Goal: Task Accomplishment & Management: Use online tool/utility

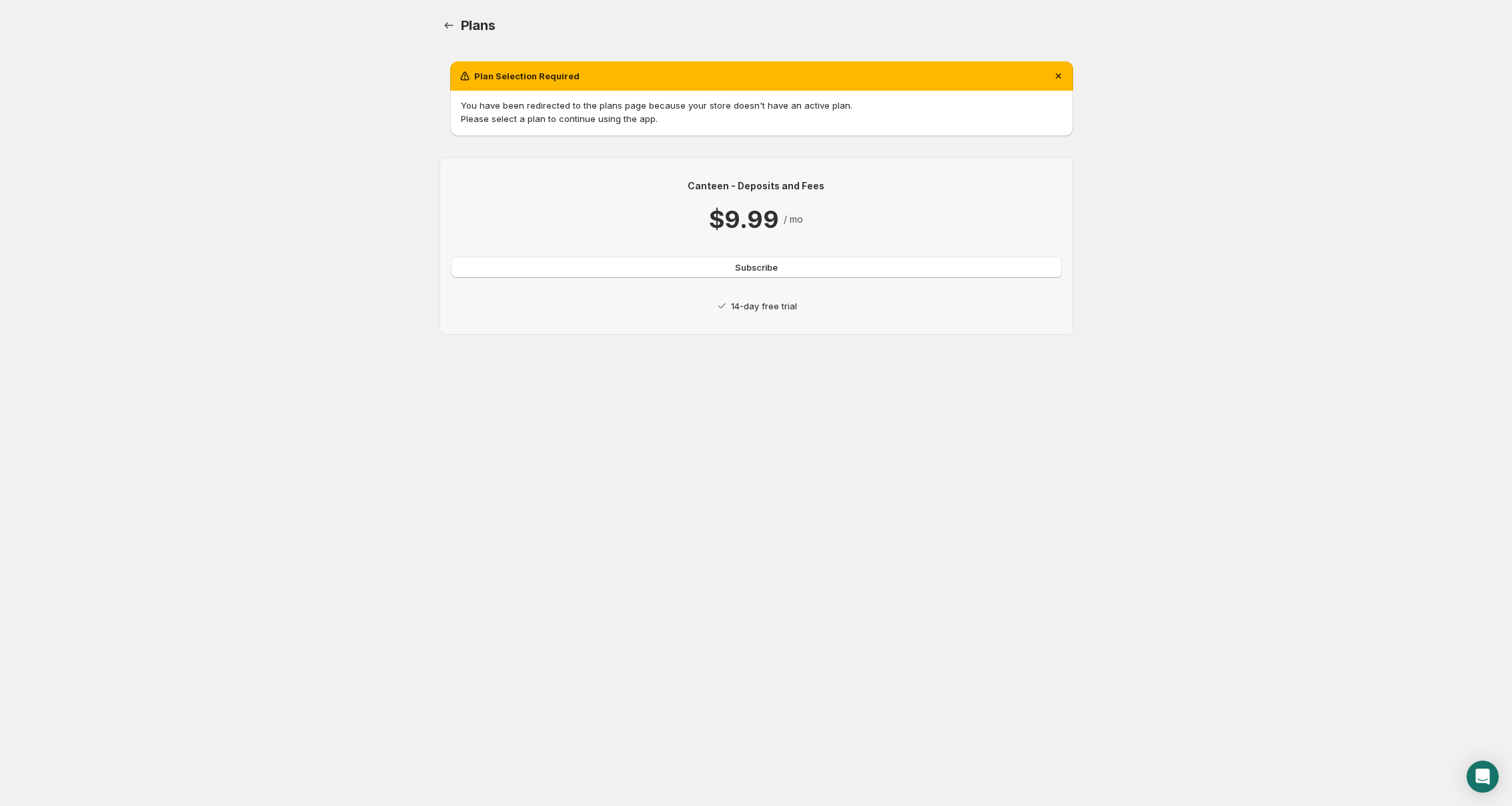
click at [766, 307] on p "14-day free trial" at bounding box center [764, 306] width 66 height 13
click at [759, 309] on p "14-day free trial" at bounding box center [764, 306] width 66 height 13
click at [763, 307] on p "14-day free trial" at bounding box center [764, 306] width 66 height 13
click at [741, 179] on p "Canteen - Deposits and Fees" at bounding box center [756, 185] width 611 height 13
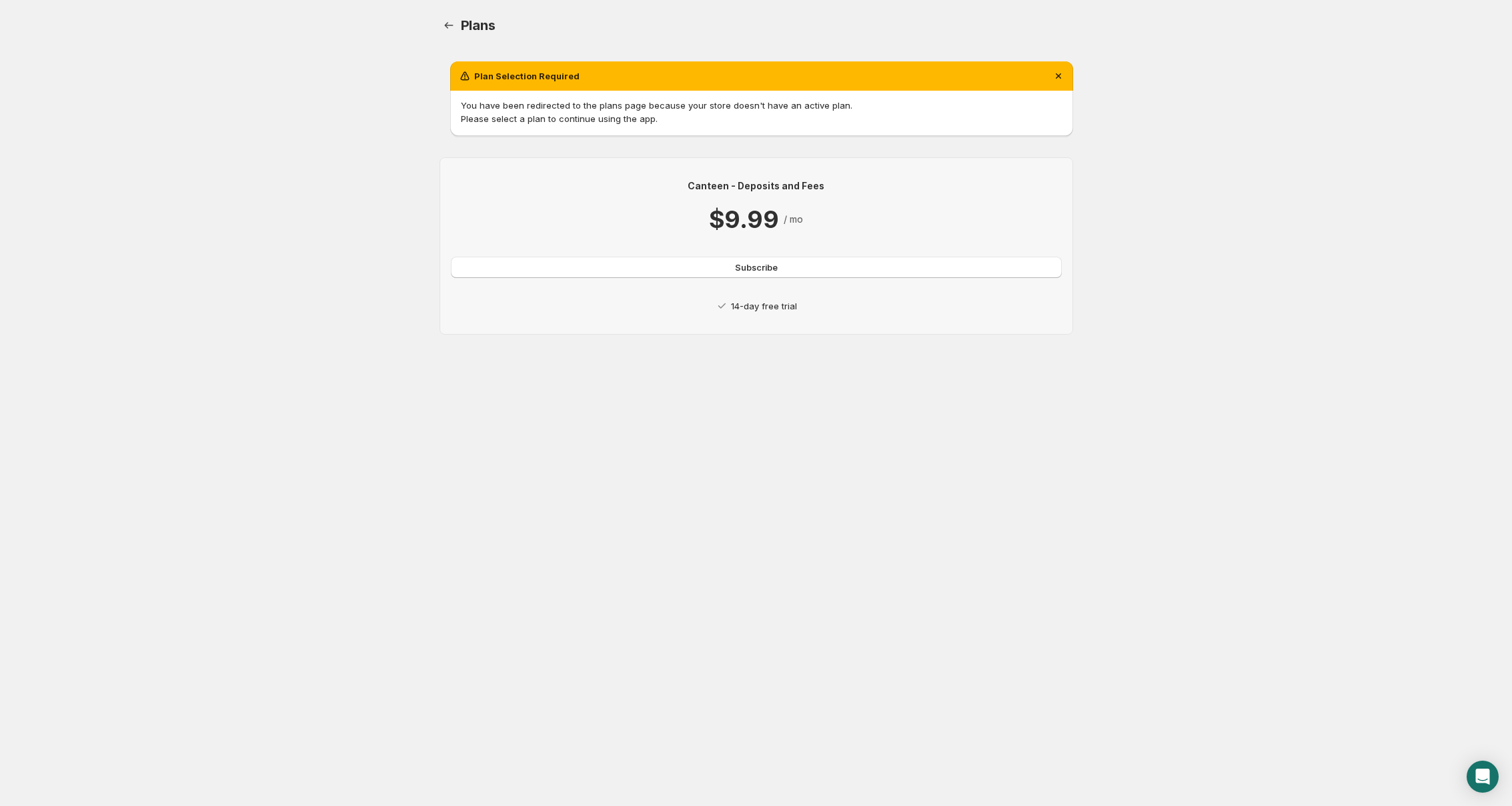
drag, startPoint x: 884, startPoint y: 166, endPoint x: 790, endPoint y: 182, distance: 95.4
click at [884, 166] on div "Canteen - Deposits and Fees $9.99 / mo Subscribe 14-day free trial" at bounding box center [756, 246] width 634 height 177
click at [747, 161] on div "Canteen - Deposits and Fees $9.99 / mo Subscribe 14-day free trial" at bounding box center [756, 246] width 634 height 177
click at [757, 272] on span "Subscribe" at bounding box center [756, 267] width 43 height 13
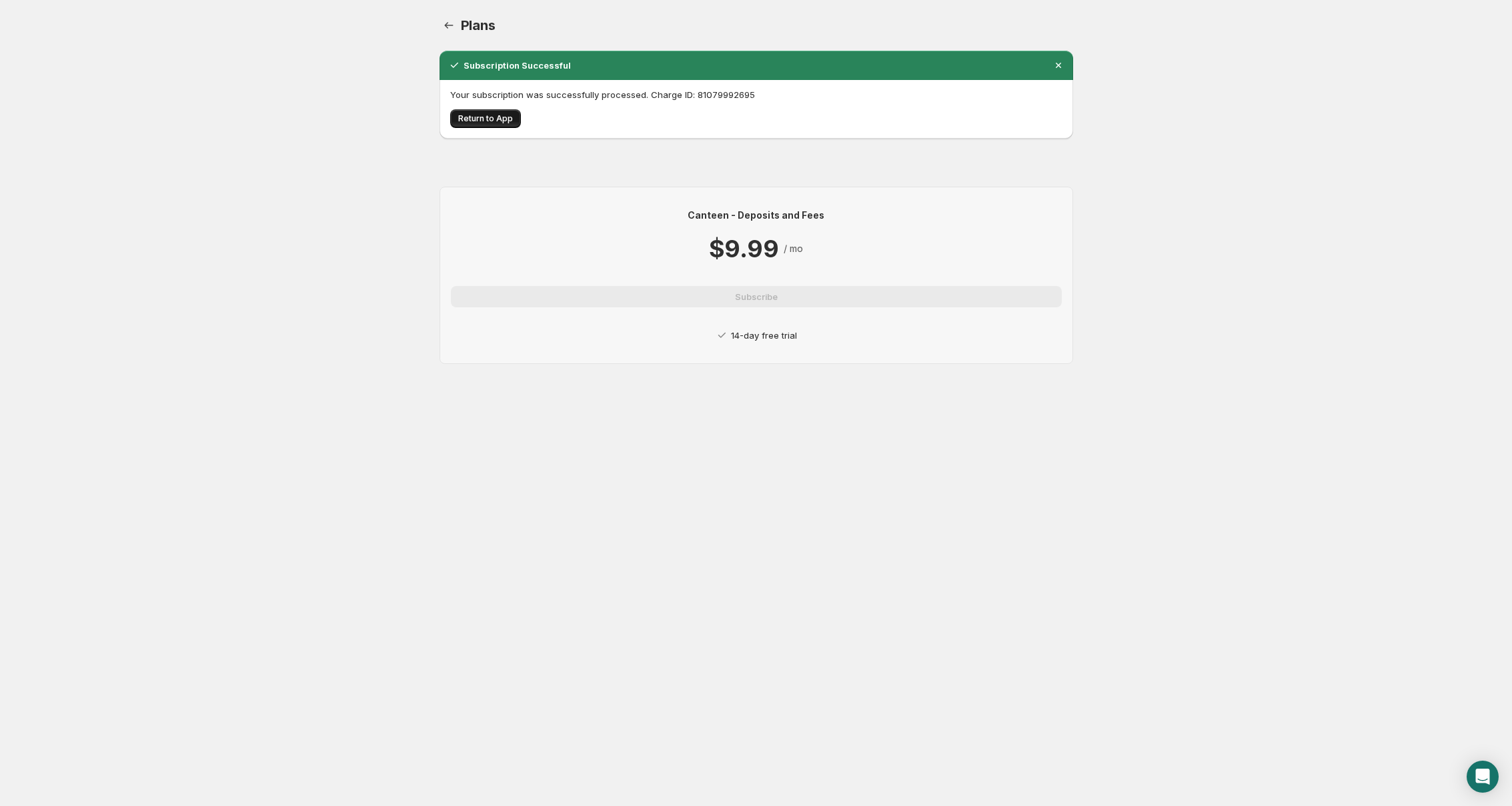
click at [483, 124] on button "Return to App" at bounding box center [485, 118] width 71 height 18
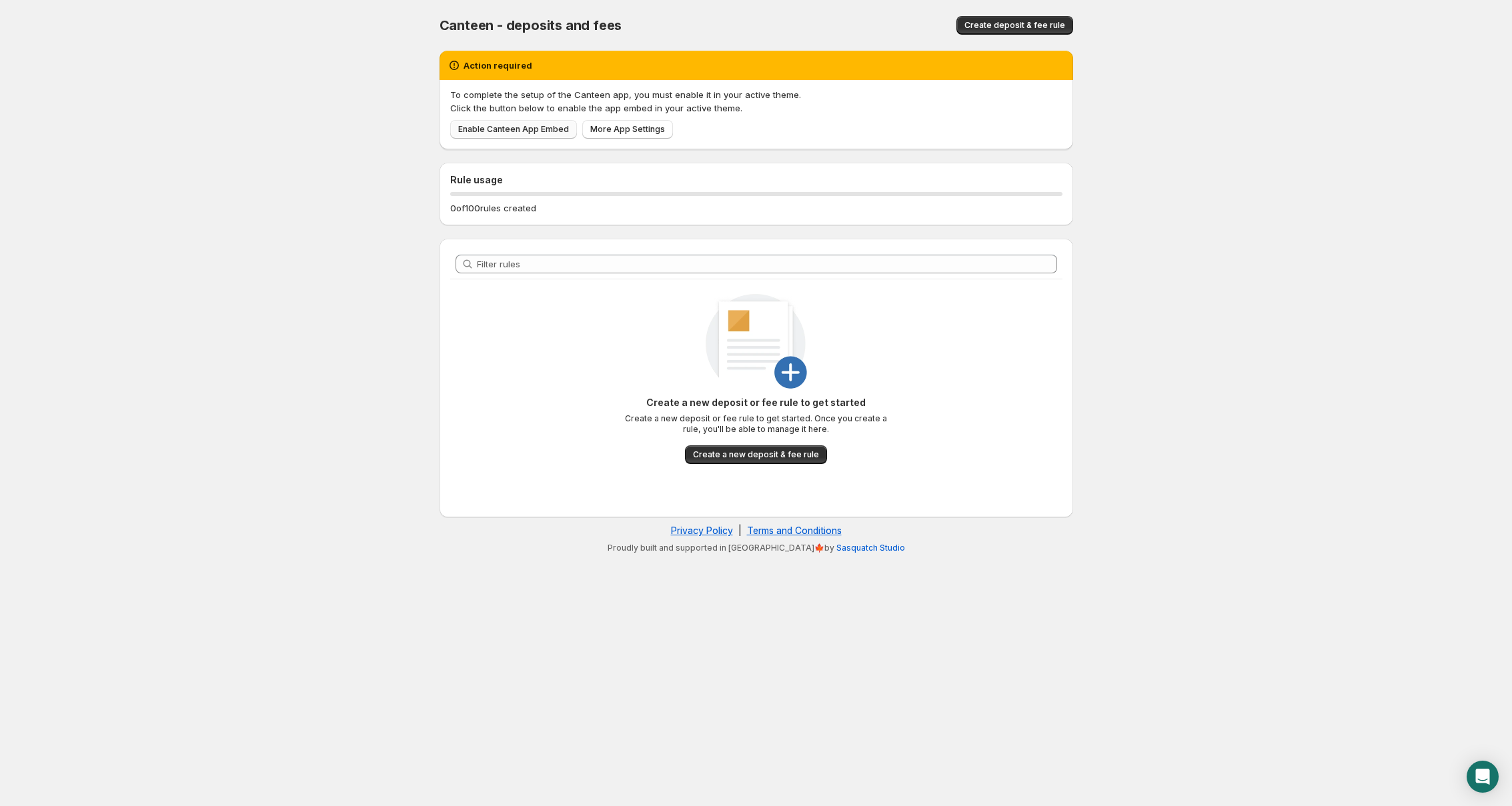
click at [513, 128] on span "Enable Canteen App Embed" at bounding box center [513, 129] width 111 height 10
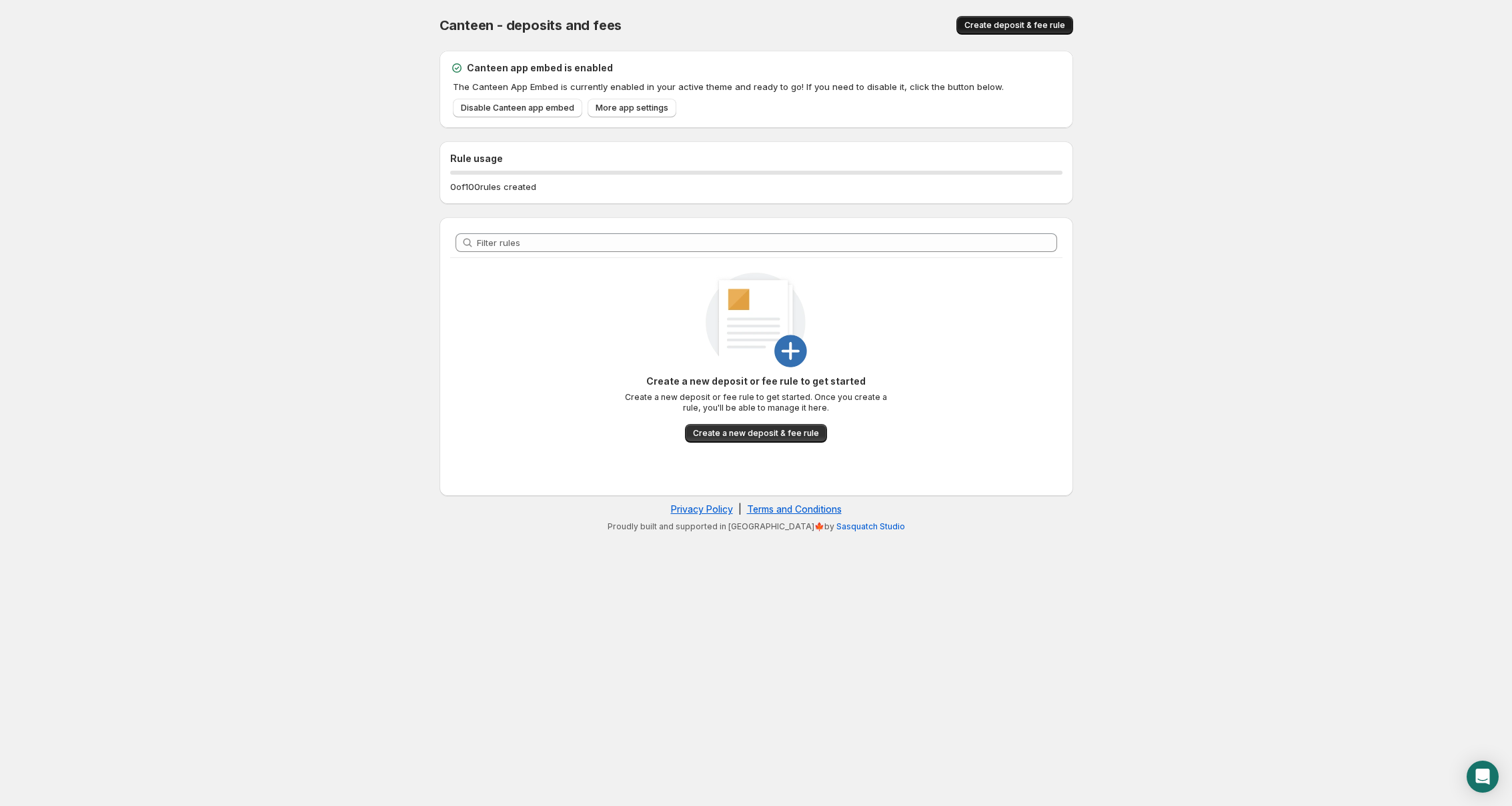
click at [1011, 29] on span "Create deposit & fee rule" at bounding box center [1014, 25] width 101 height 10
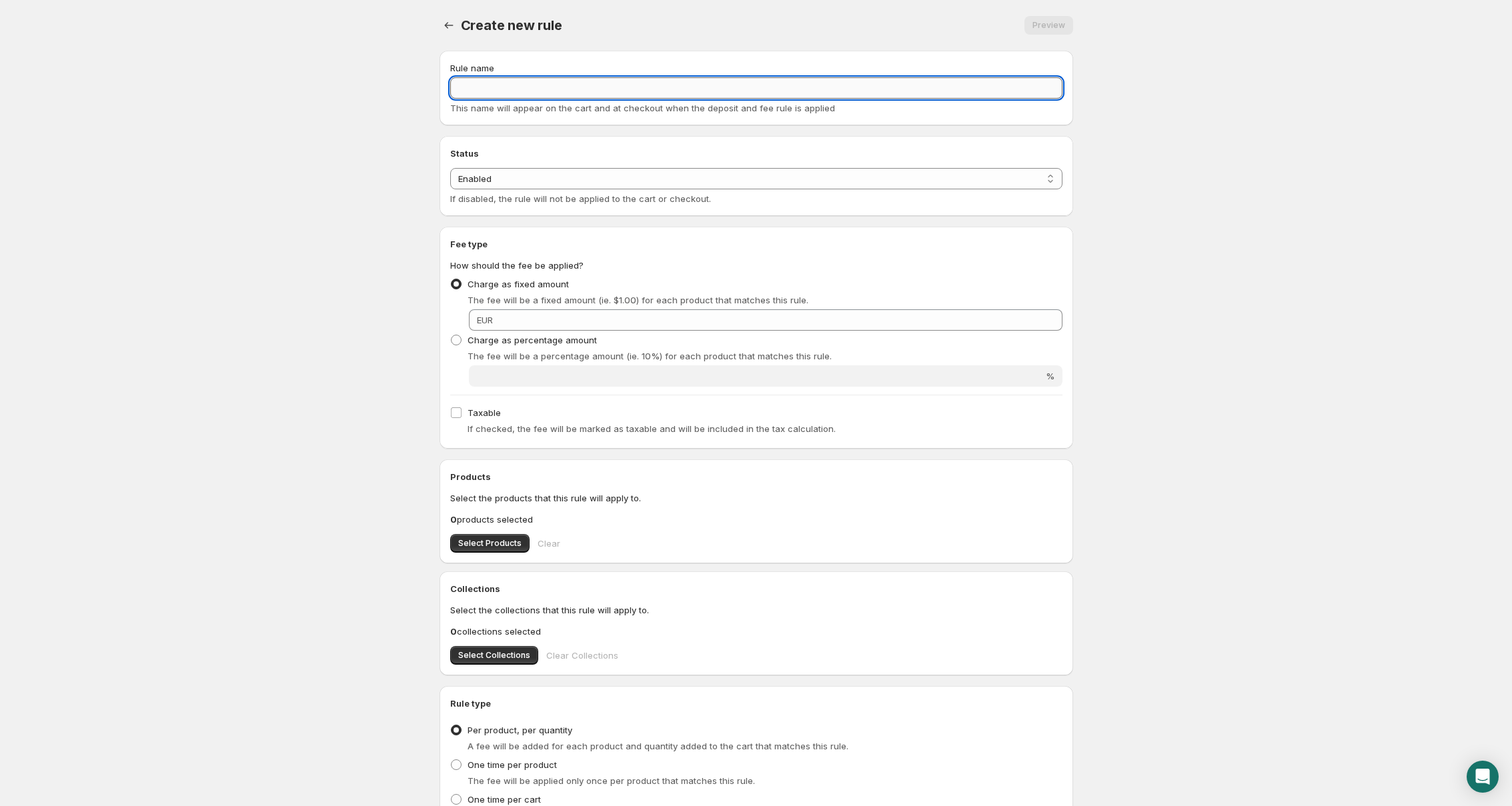
click at [593, 82] on input "Rule name" at bounding box center [756, 88] width 612 height 21
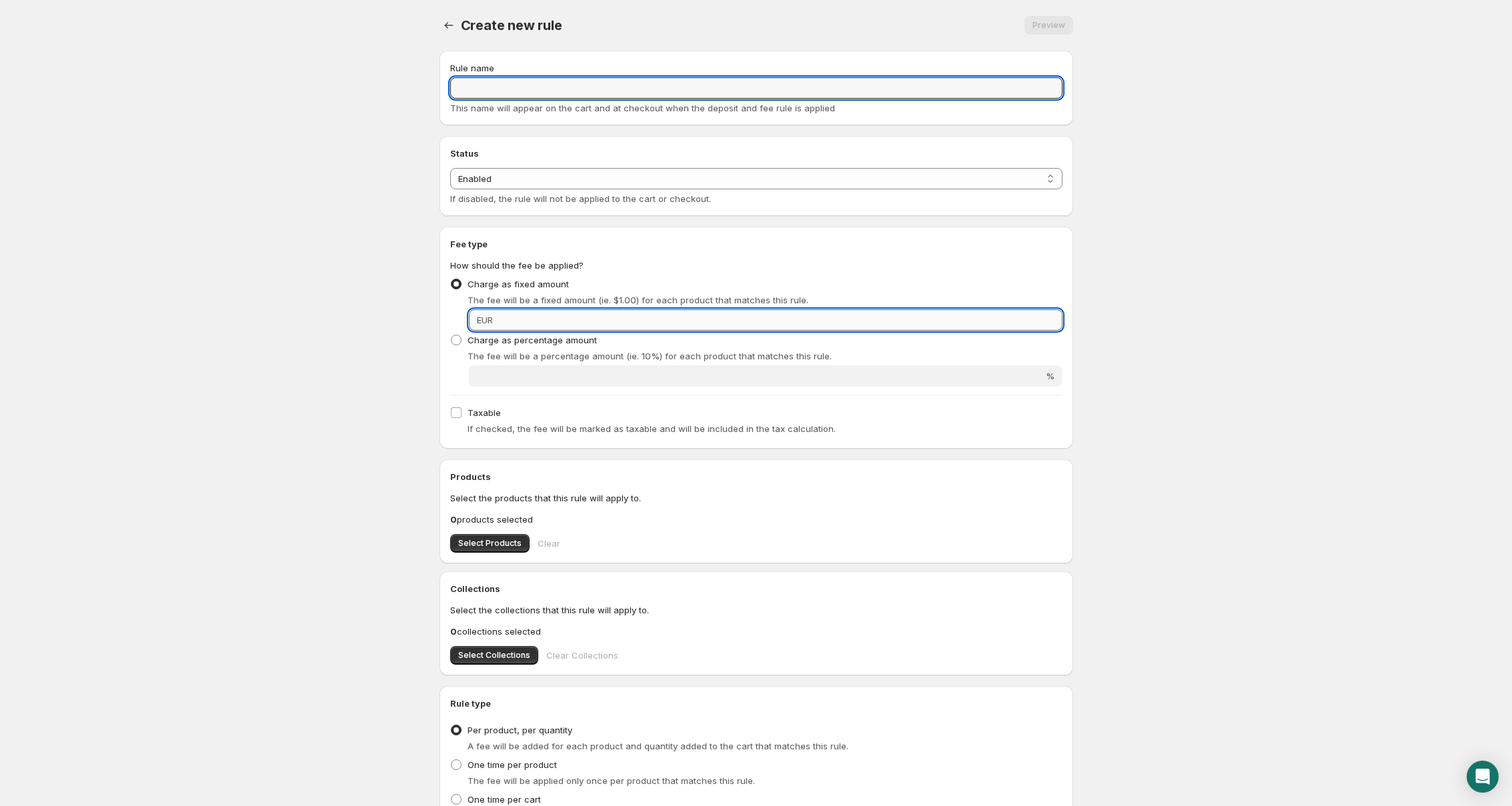
click at [593, 324] on input "Fixed amount" at bounding box center [779, 320] width 565 height 21
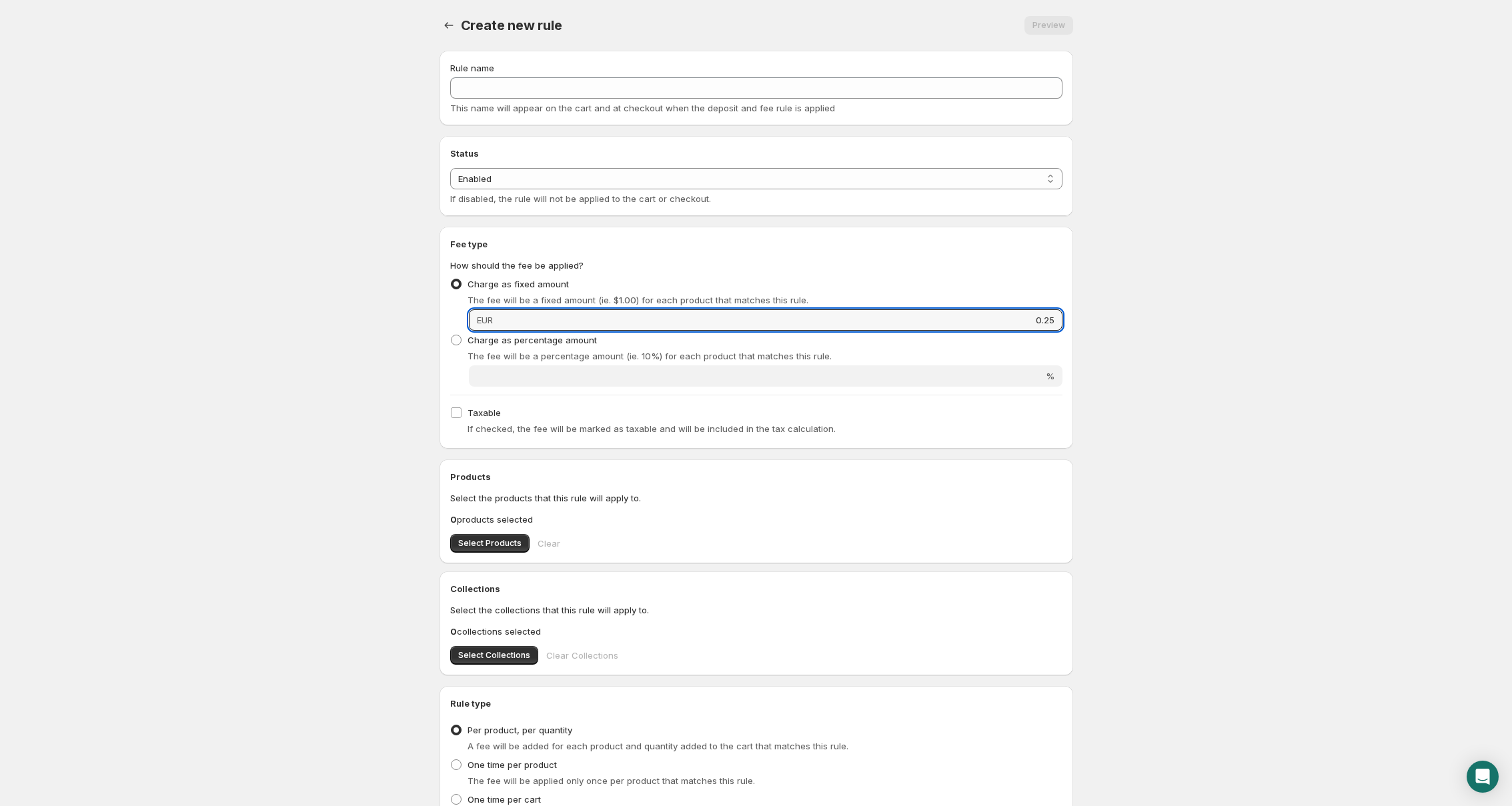
type input "0.25"
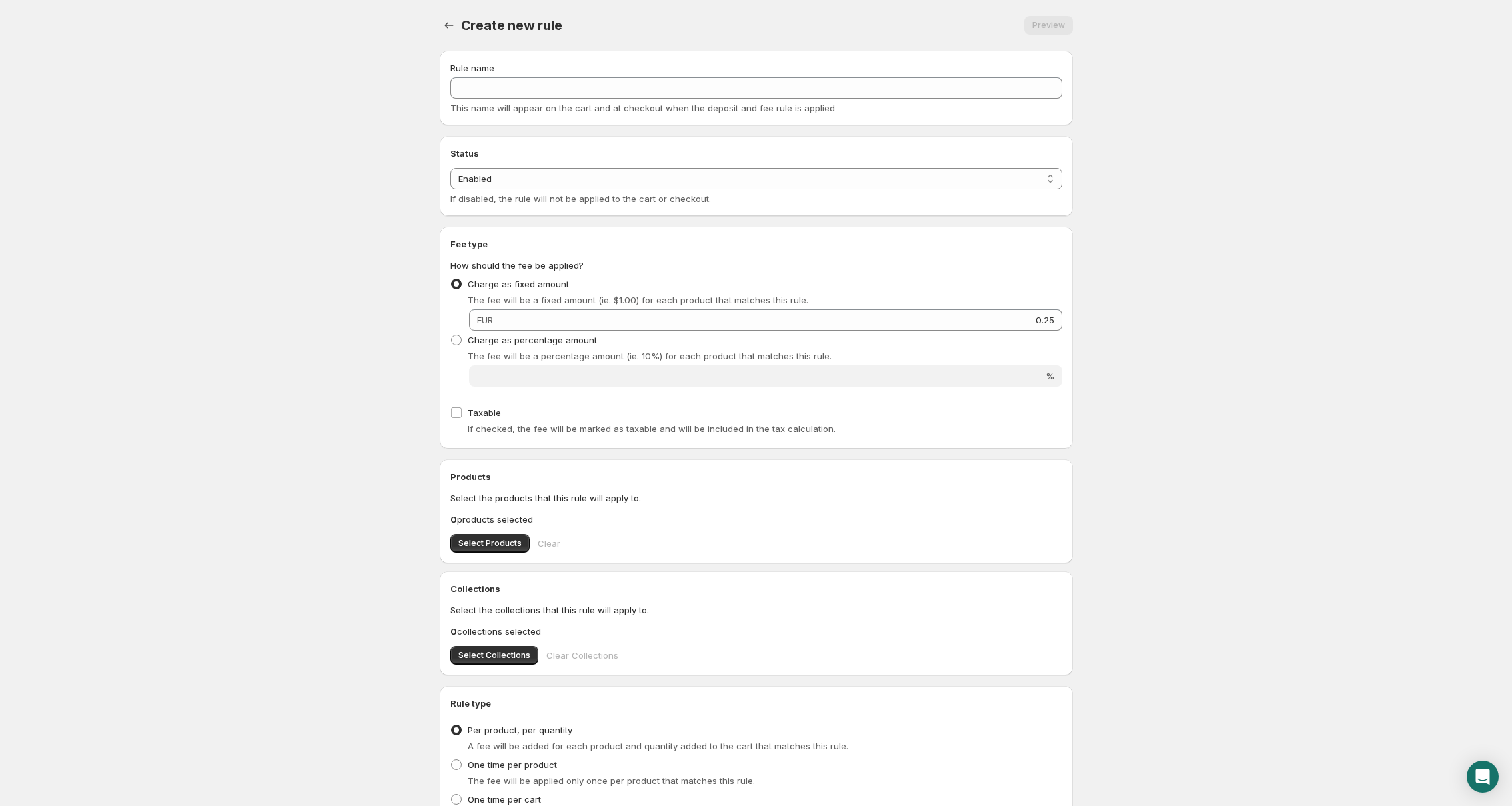
click at [621, 307] on div "Charge as fixed amount The fee will be a fixed amount (ie. $1.00) for each prod…" at bounding box center [756, 302] width 612 height 56
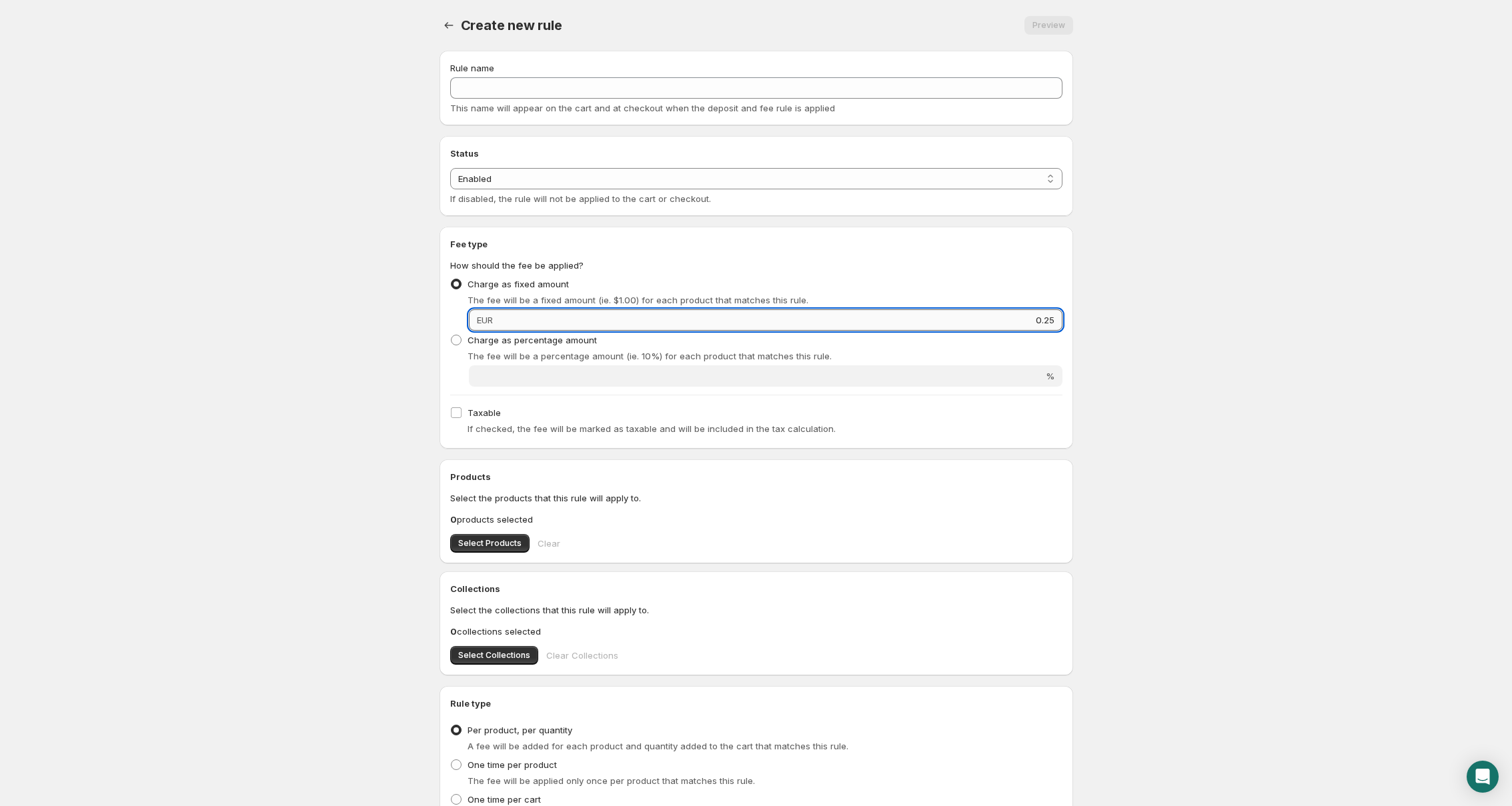
click at [628, 317] on input "0.25" at bounding box center [779, 320] width 565 height 21
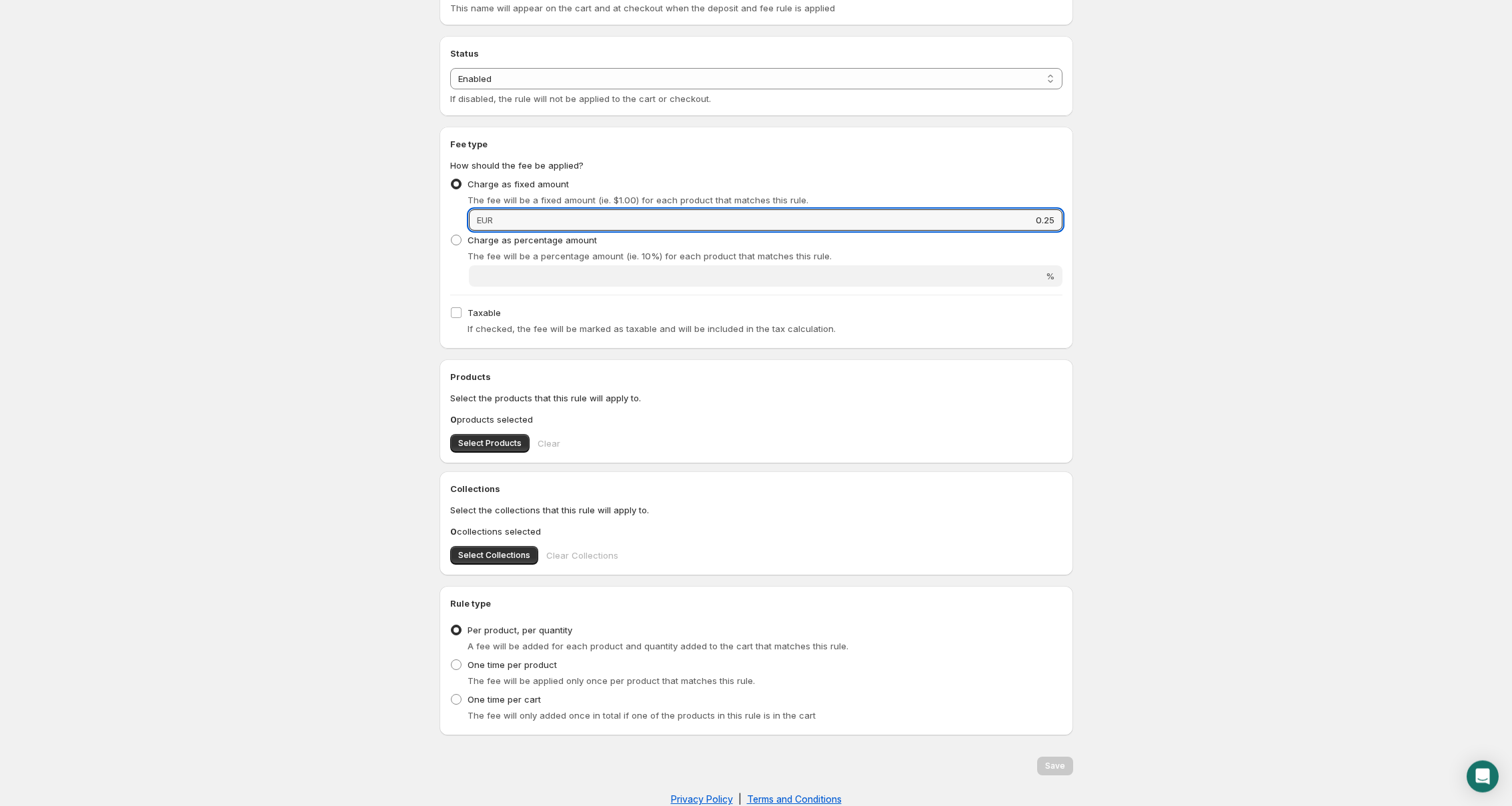
scroll to position [122, 0]
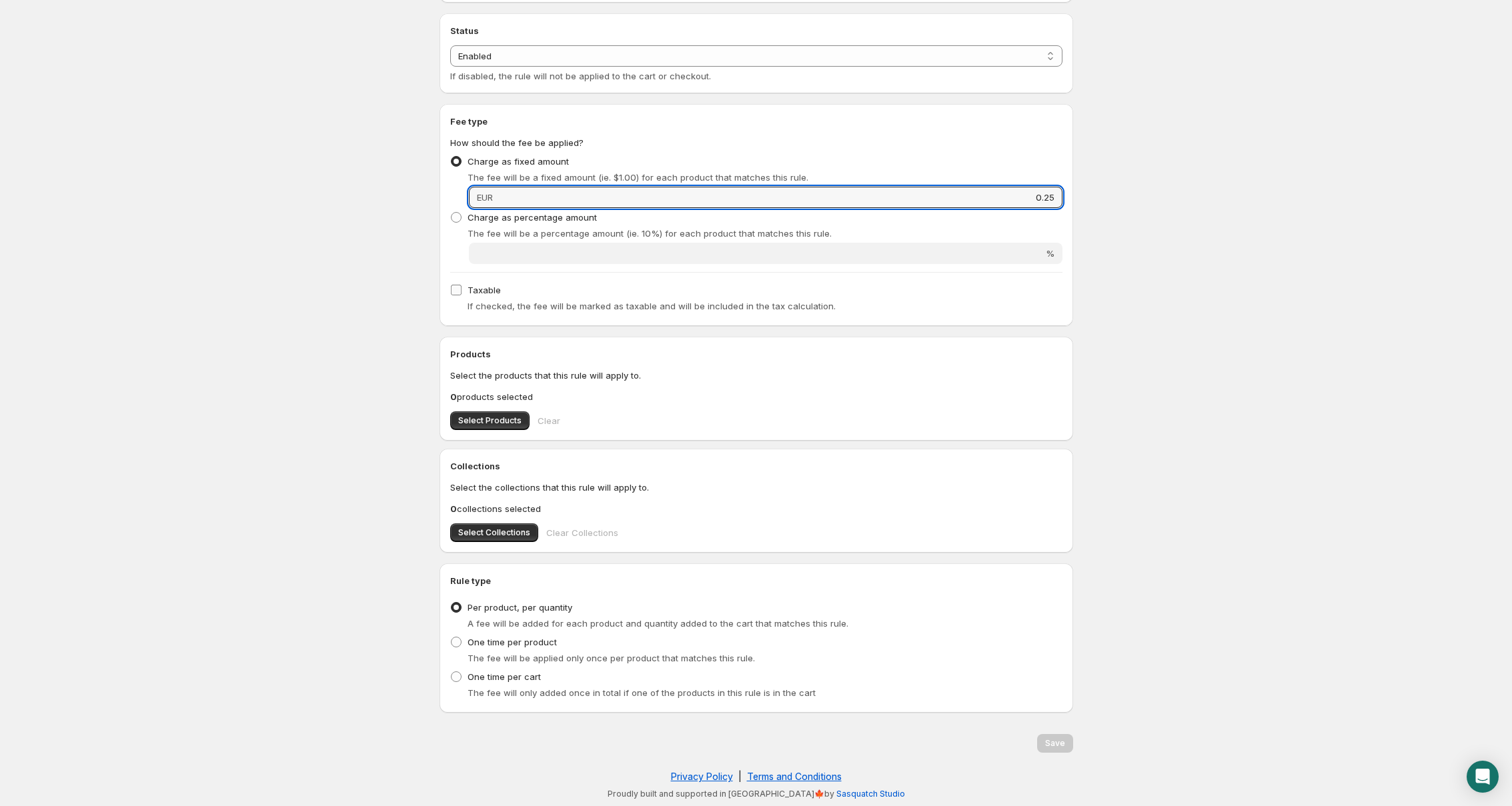
click at [454, 288] on input "Taxable" at bounding box center [456, 290] width 10 height 10
checkbox input "true"
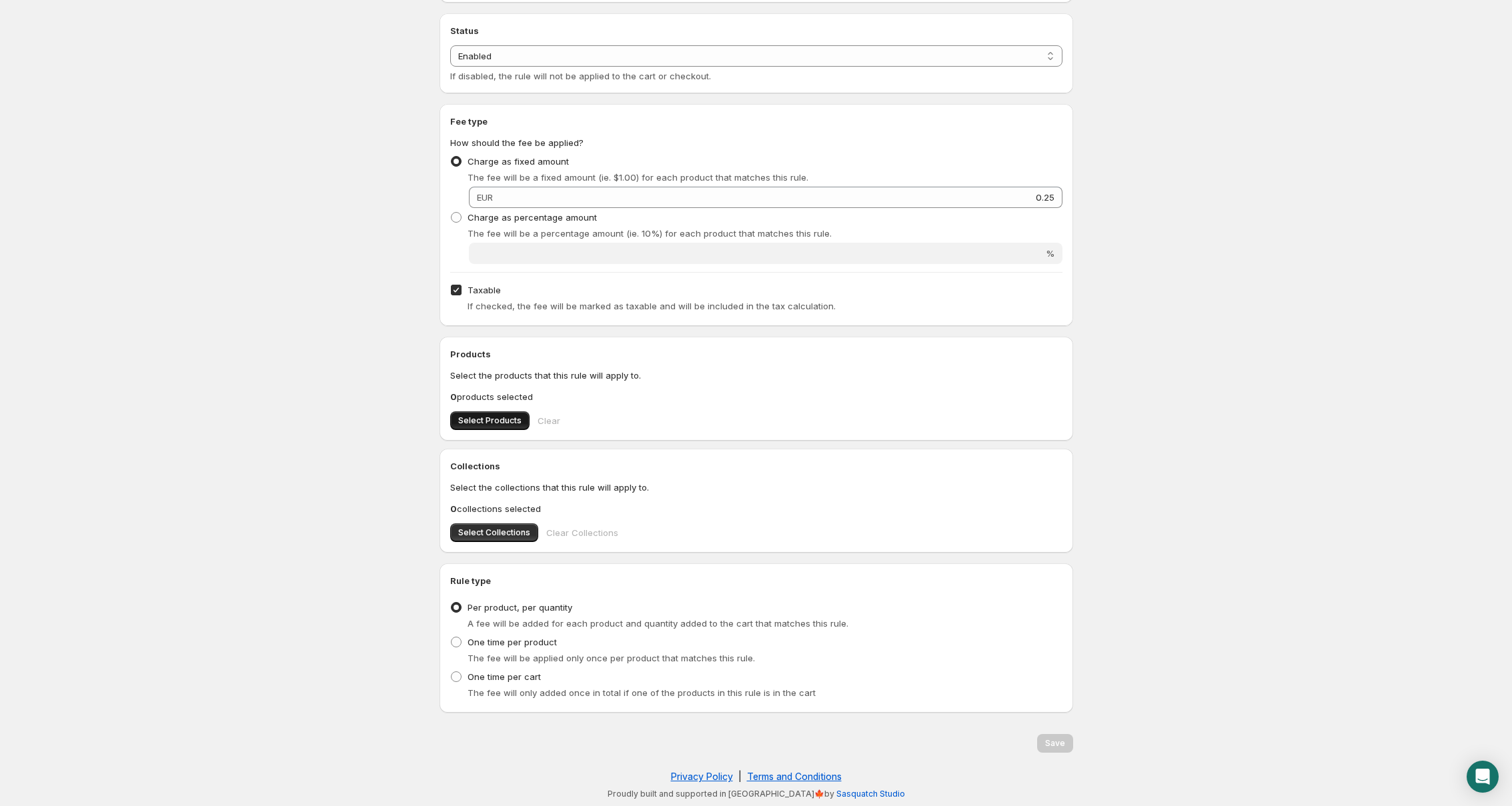
click at [491, 423] on span "Select Products" at bounding box center [489, 420] width 63 height 10
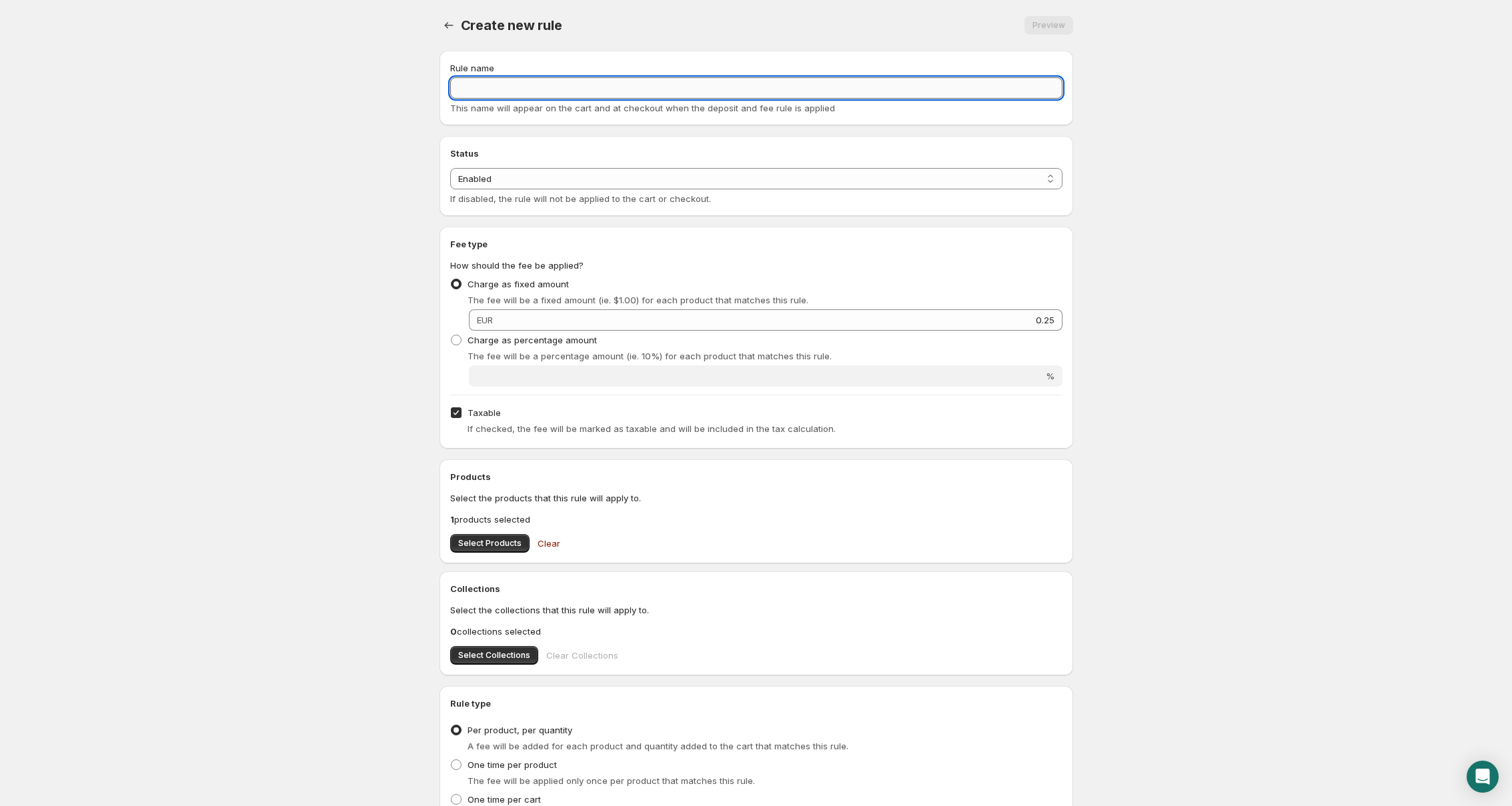
click at [571, 89] on input "Rule name" at bounding box center [756, 88] width 612 height 21
click at [454, 88] on input "0.25" at bounding box center [756, 88] width 612 height 21
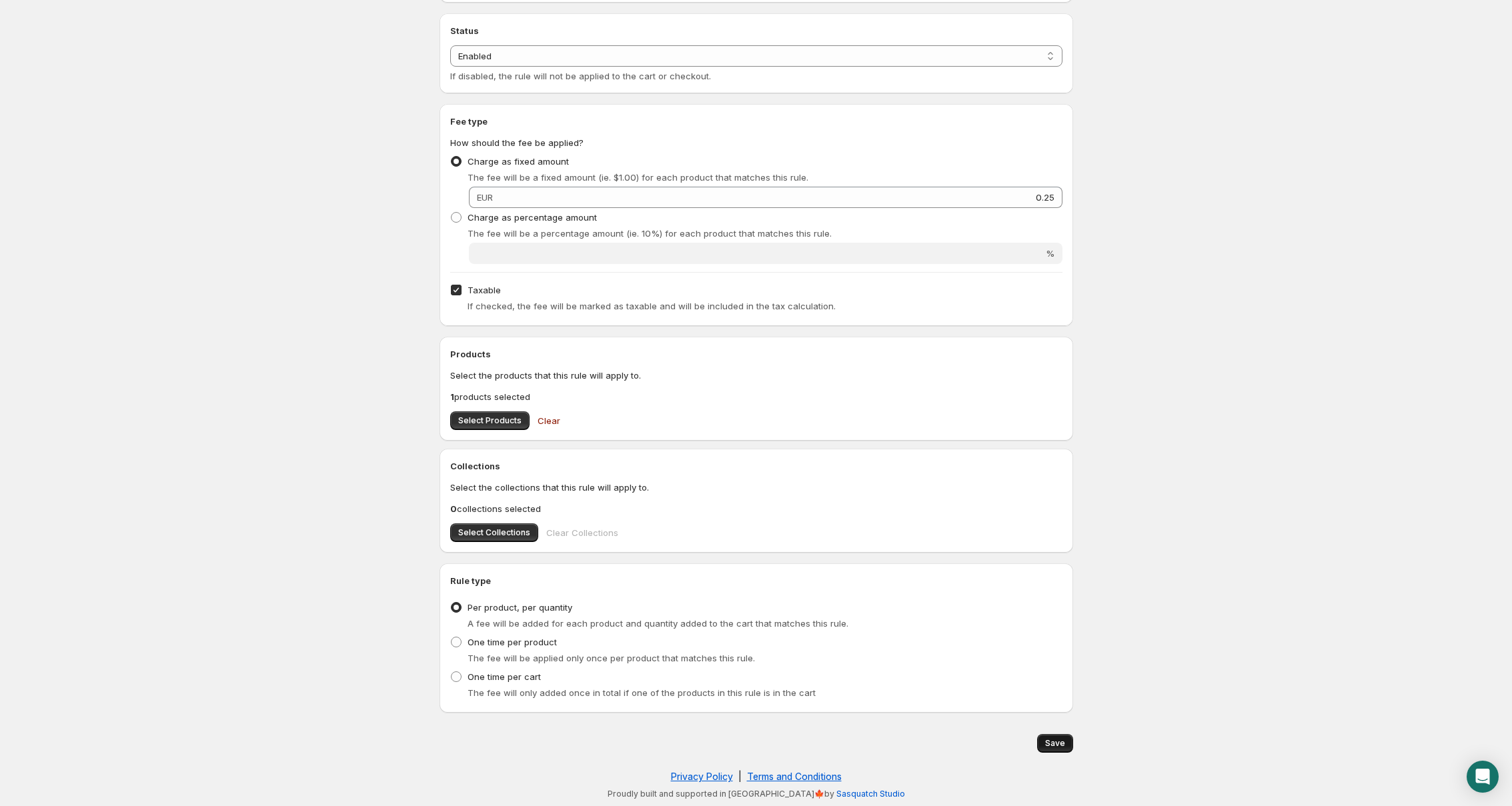
type input "Deposit 0.25"
click at [1051, 737] on button "Save" at bounding box center [1054, 743] width 36 height 18
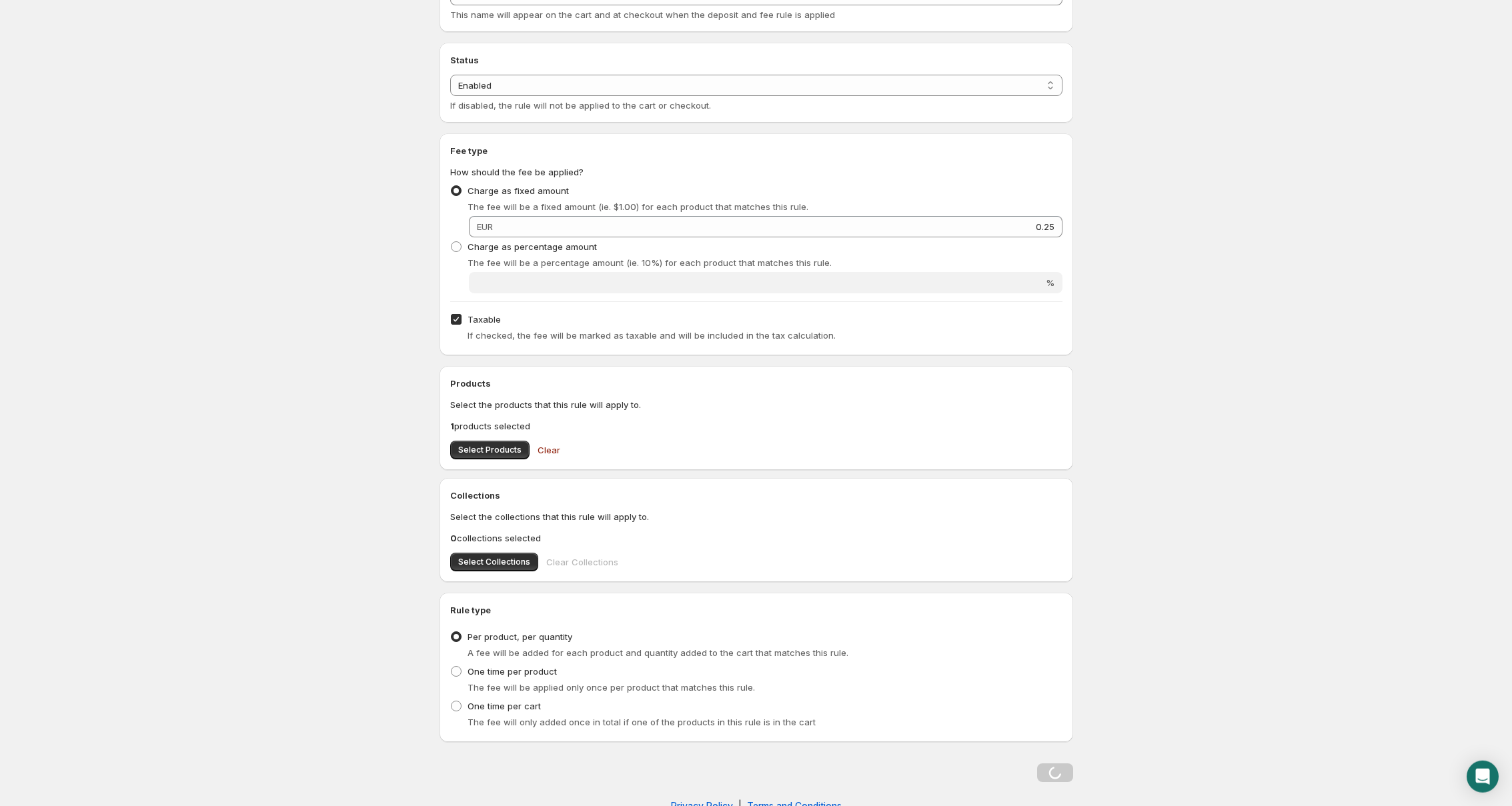
scroll to position [0, 0]
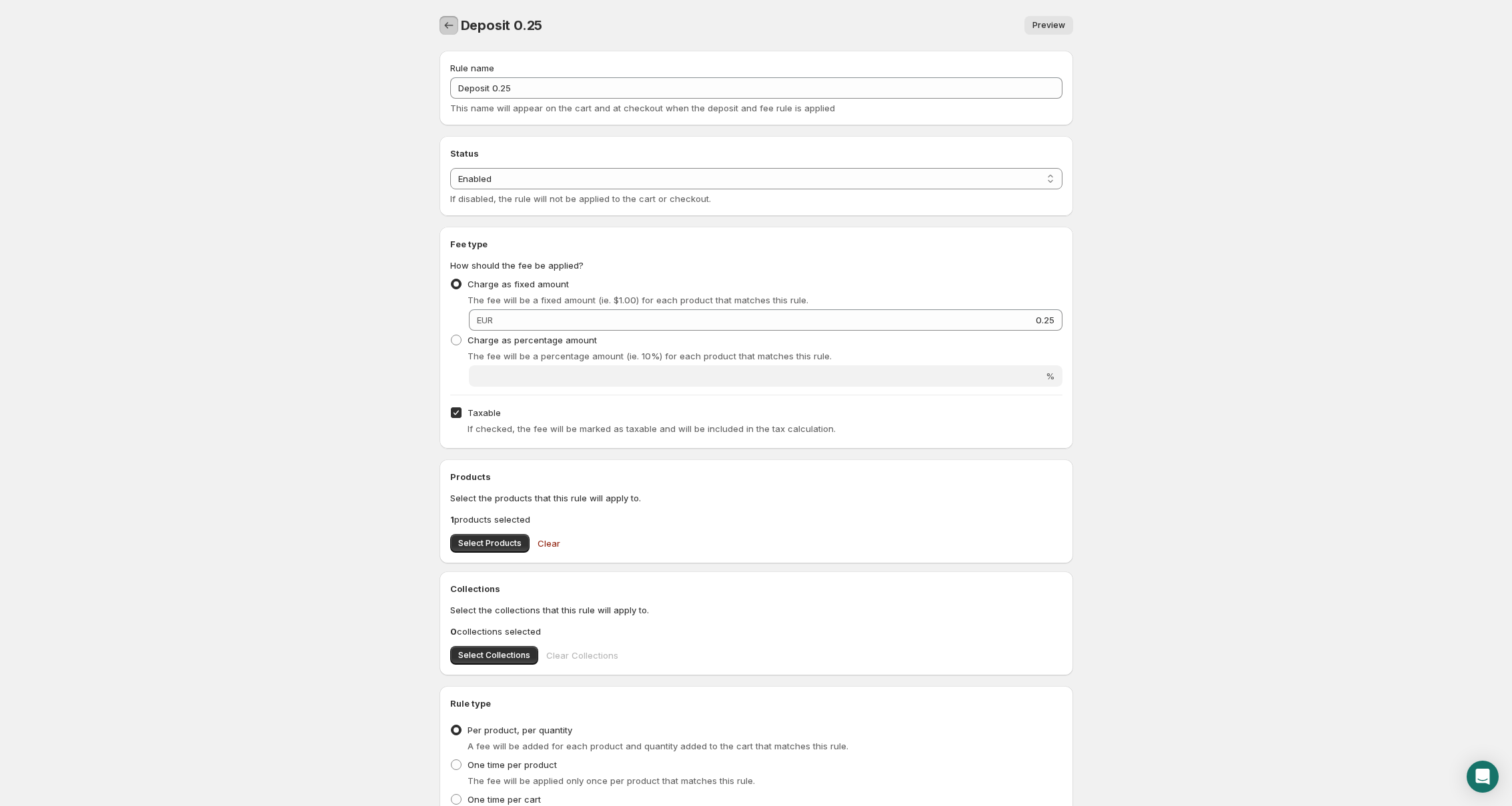
click at [450, 24] on icon "Settings" at bounding box center [448, 24] width 13 height 13
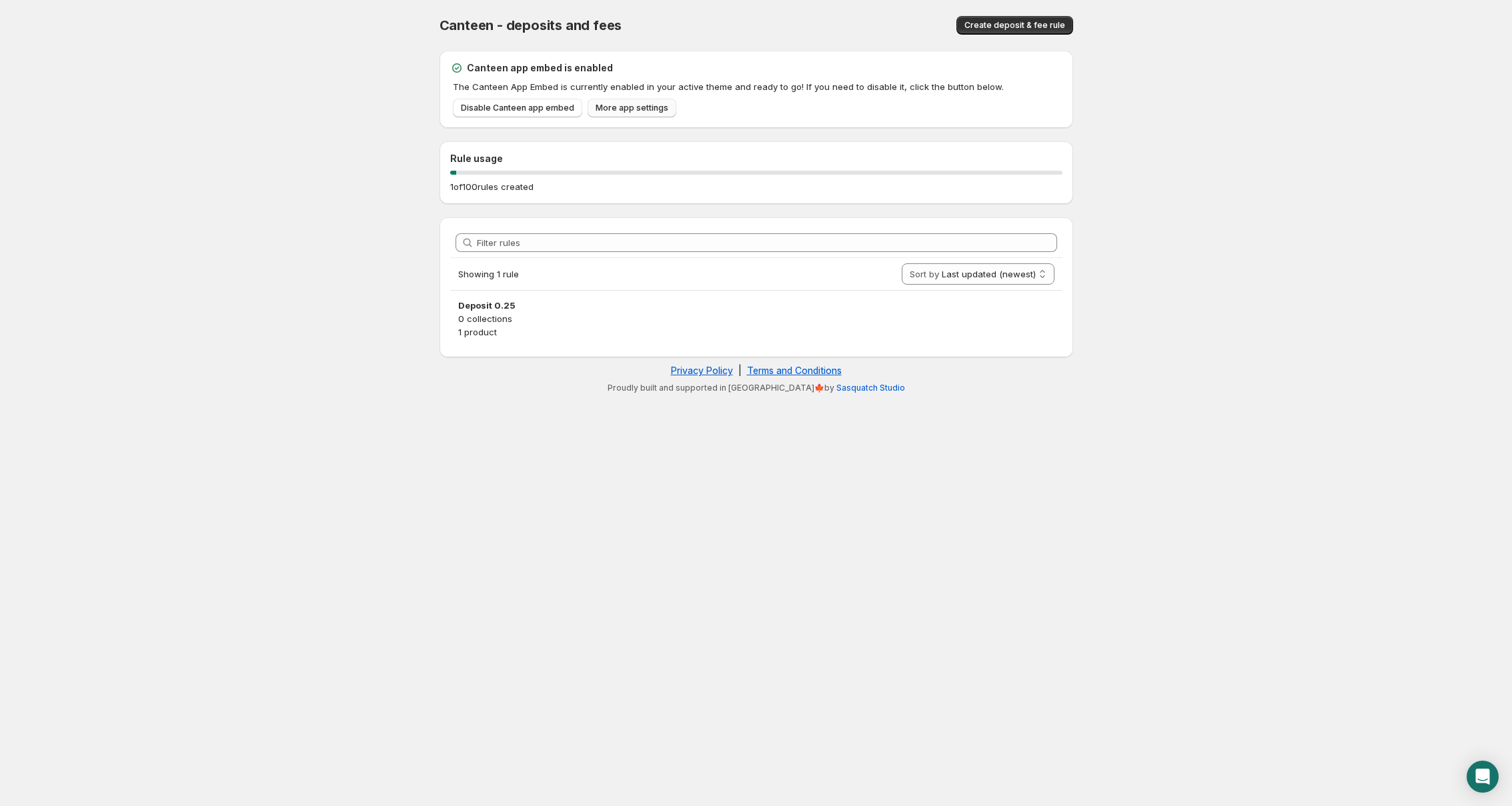
click at [641, 107] on span "More app settings" at bounding box center [631, 108] width 73 height 10
click at [609, 365] on div "Privacy Policy | Terms and Conditions" at bounding box center [756, 371] width 621 height 13
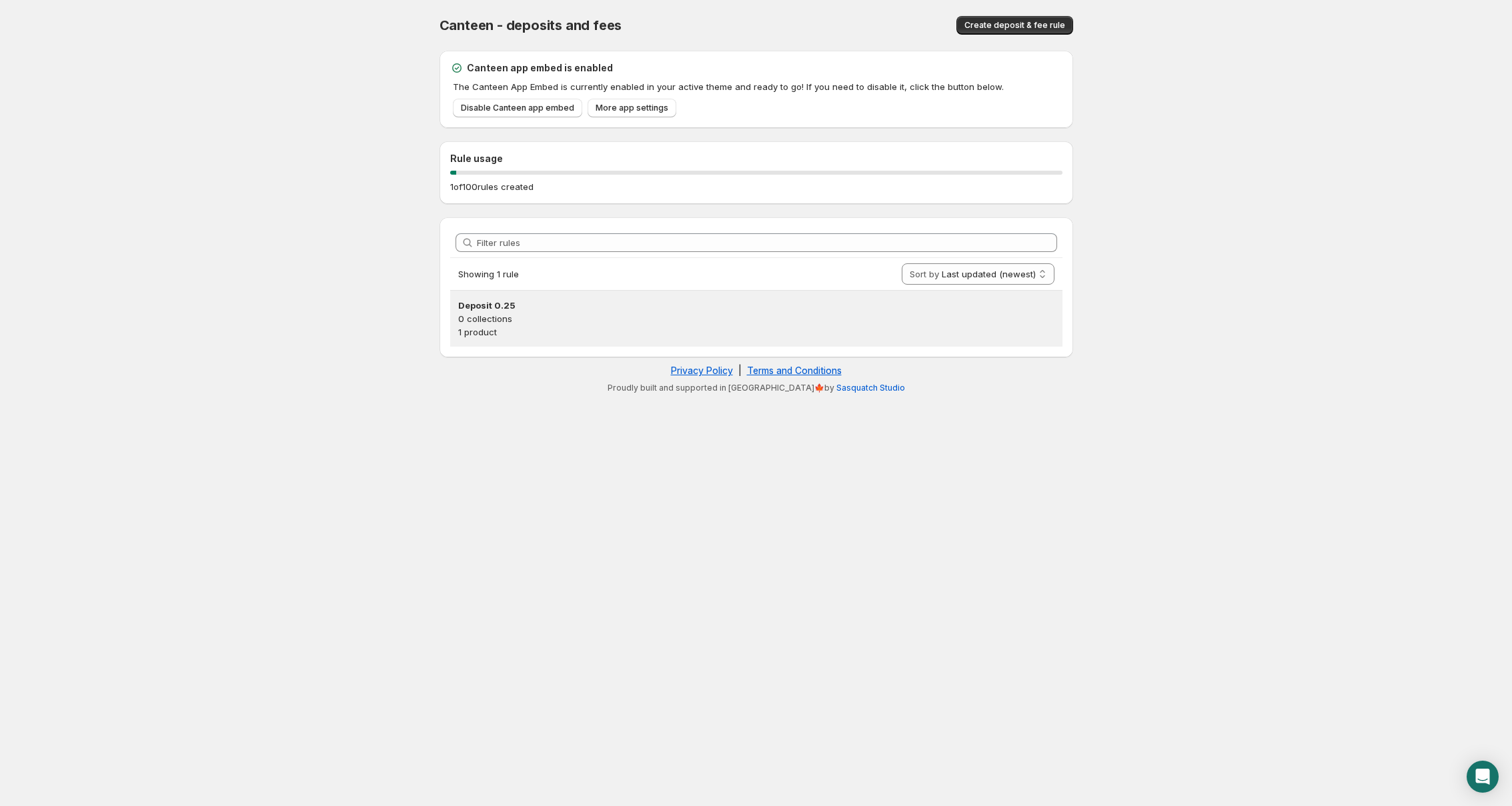
click at [494, 313] on p "0 collections" at bounding box center [756, 318] width 596 height 13
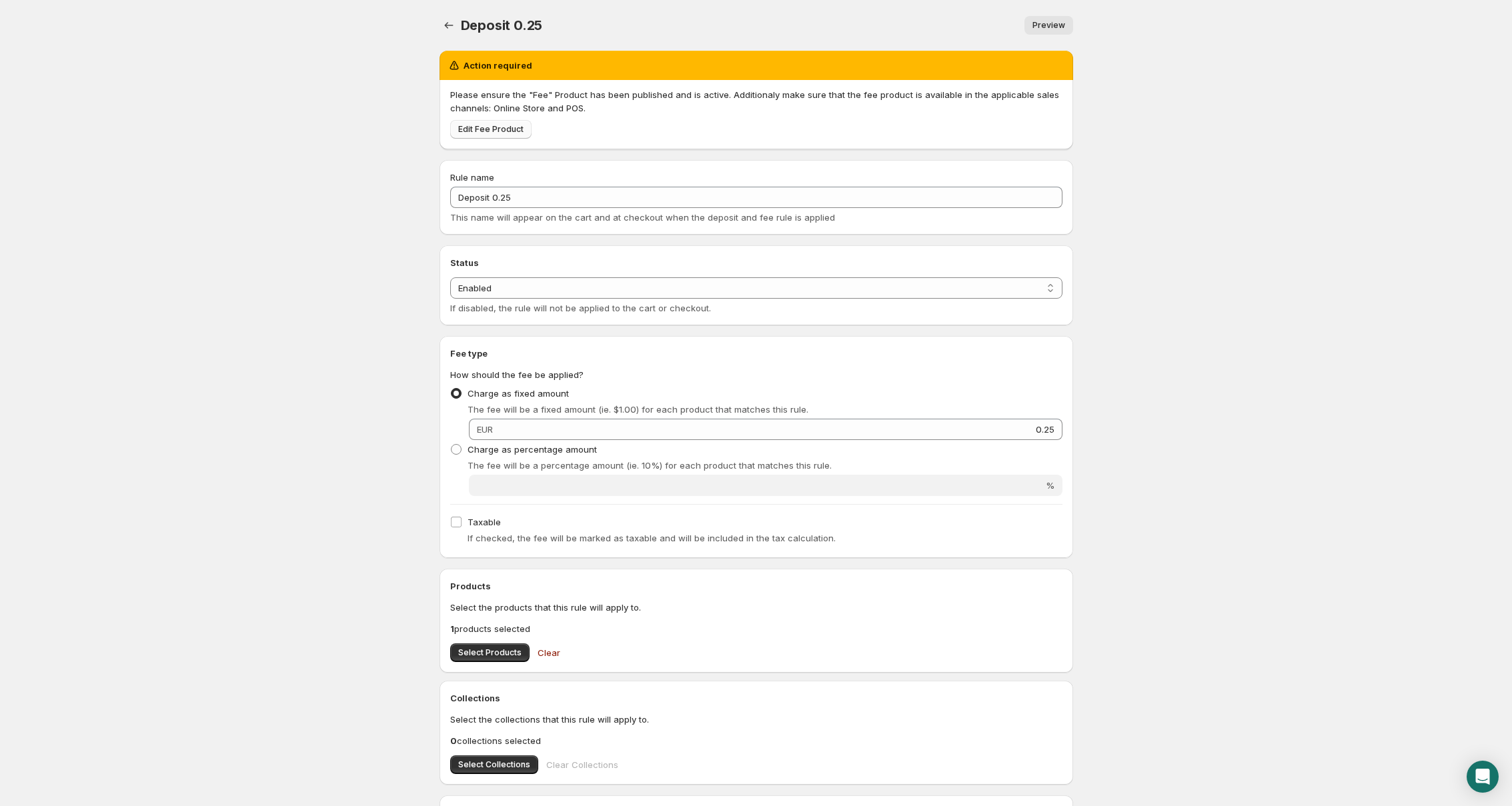
click at [503, 128] on span "Edit Fee Product" at bounding box center [490, 129] width 66 height 10
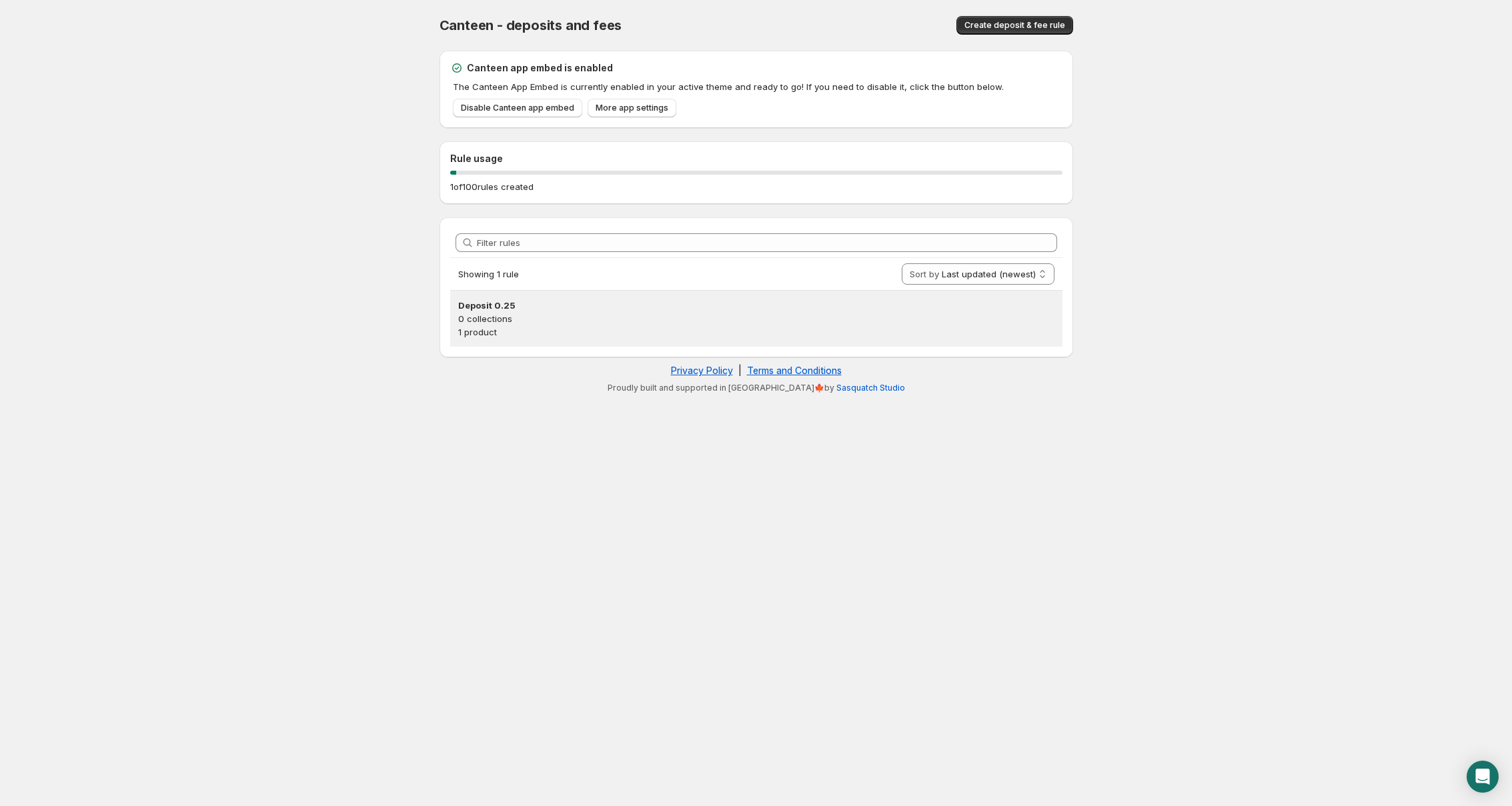
click at [520, 303] on h3 "Deposit 0.25" at bounding box center [756, 305] width 596 height 13
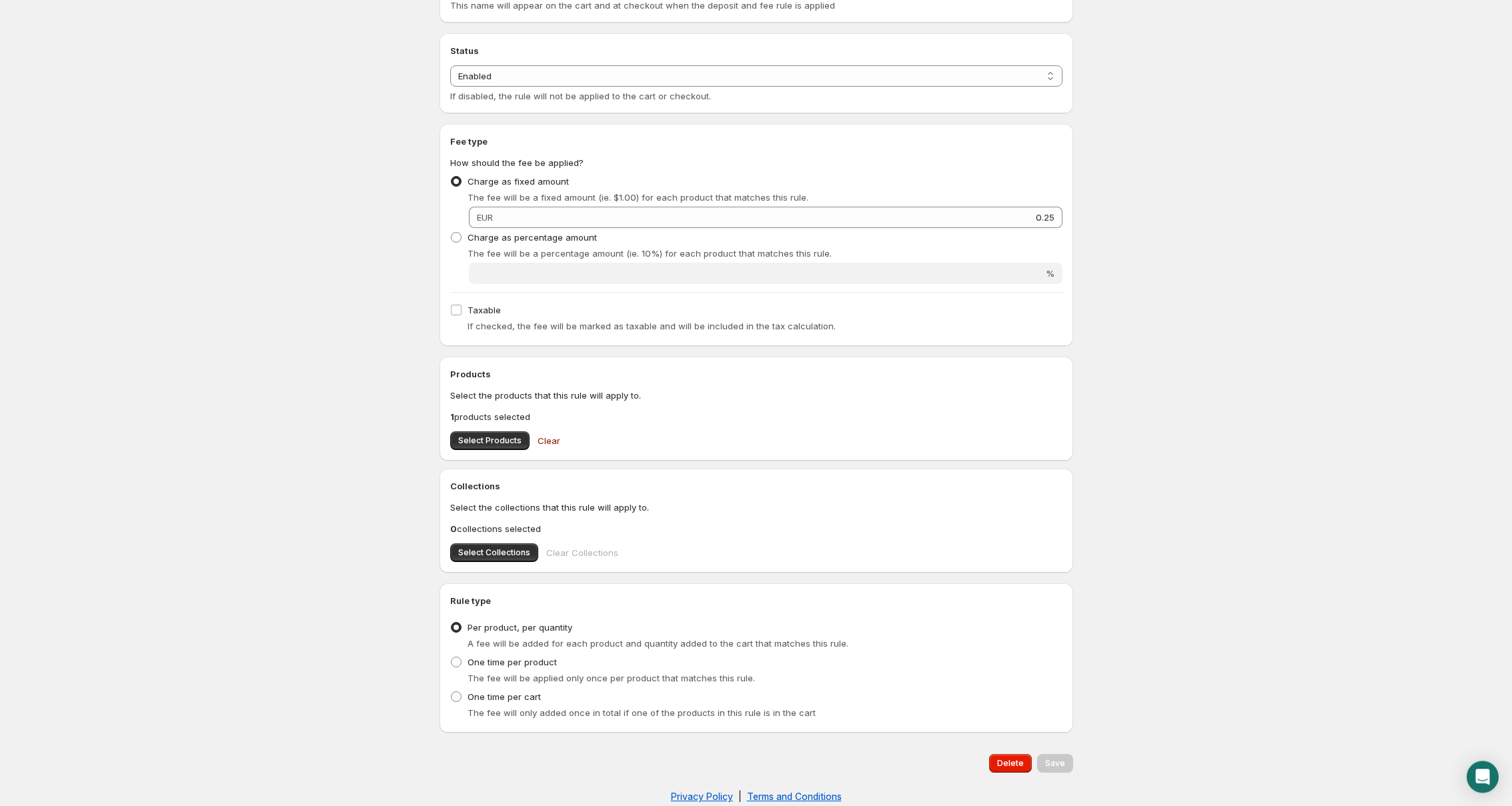
scroll to position [233, 0]
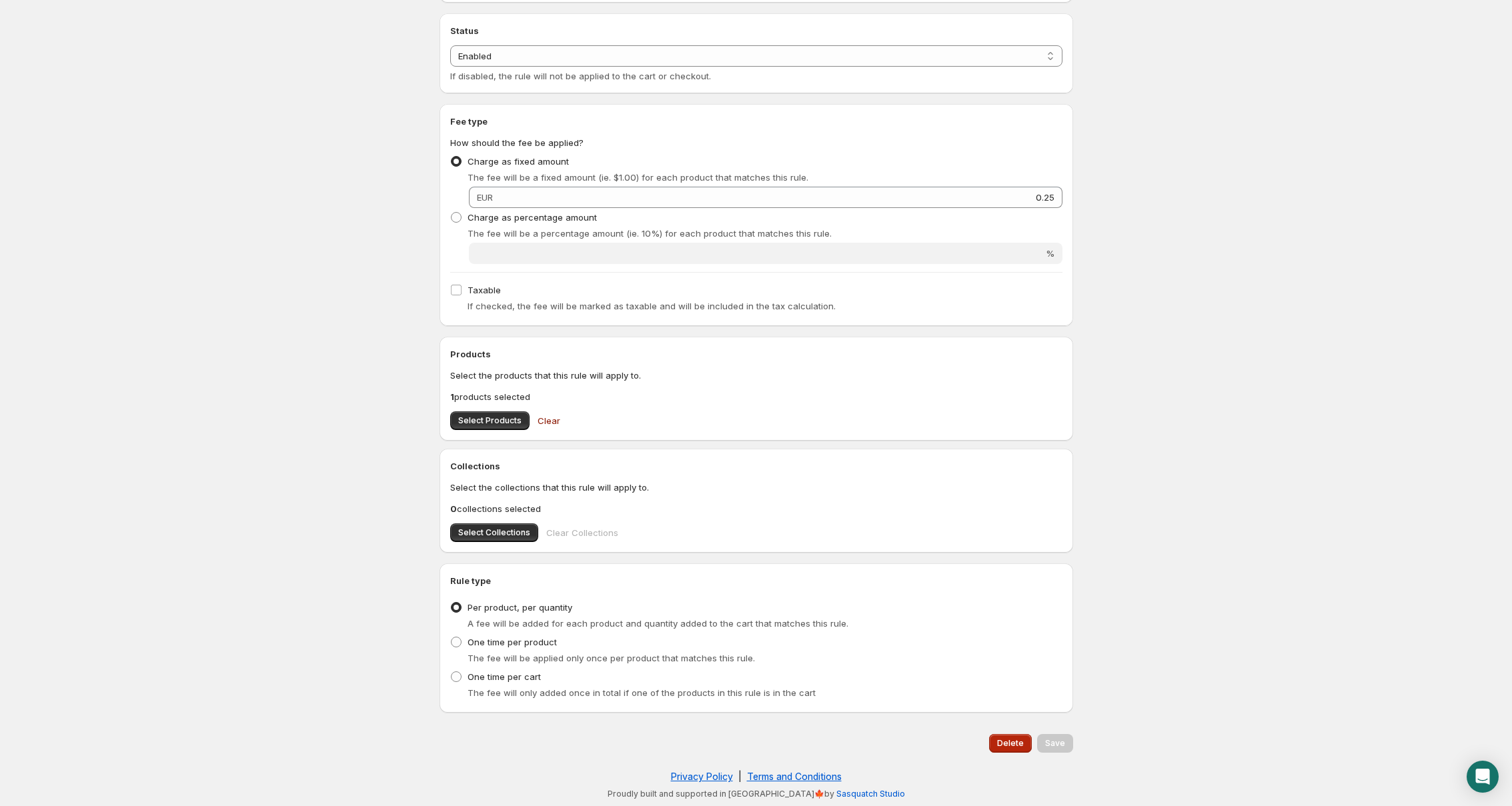
click at [1016, 743] on span "Delete" at bounding box center [1010, 744] width 27 height 10
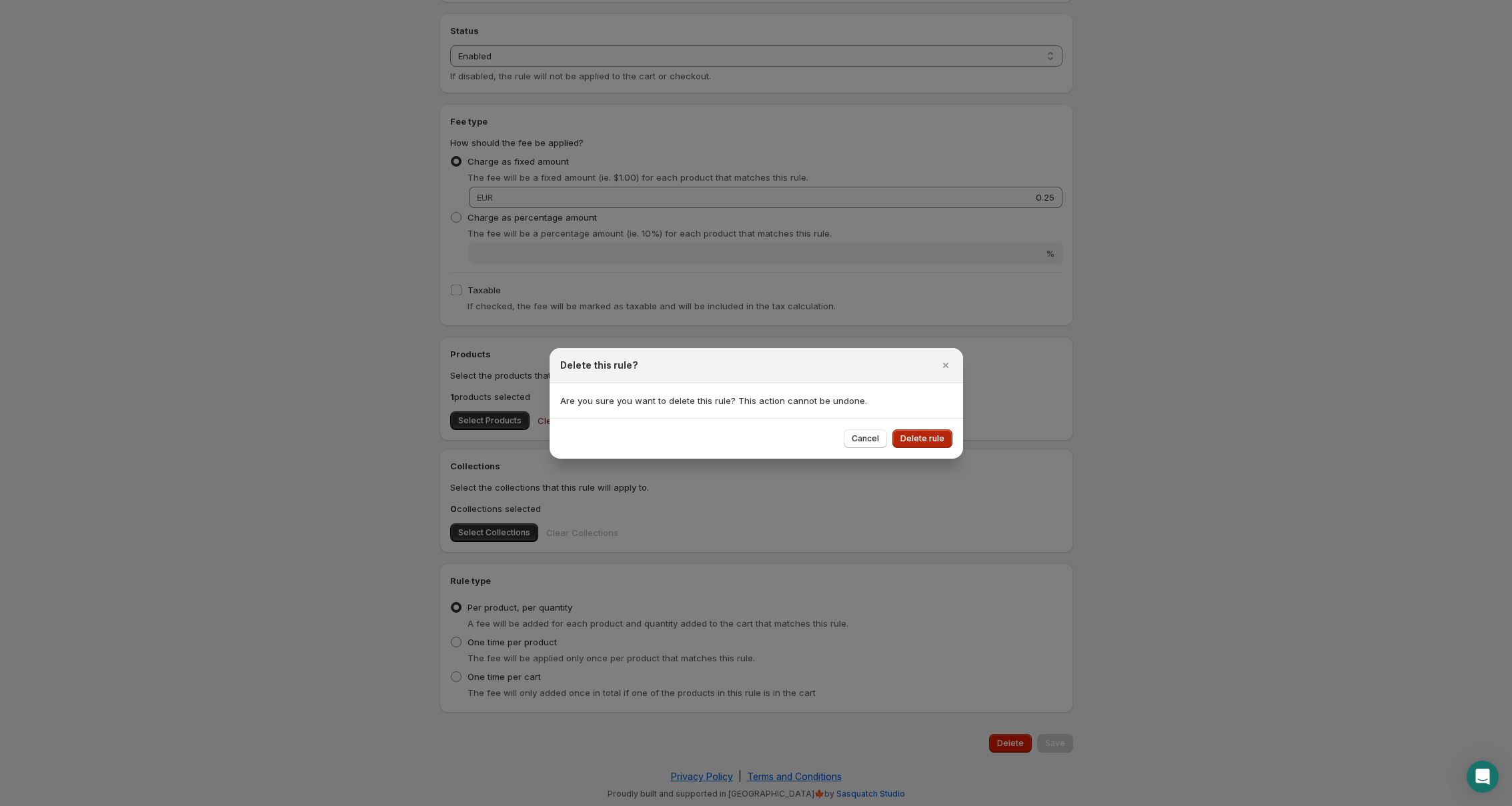
click at [940, 434] on span "Delete rule" at bounding box center [922, 439] width 44 height 10
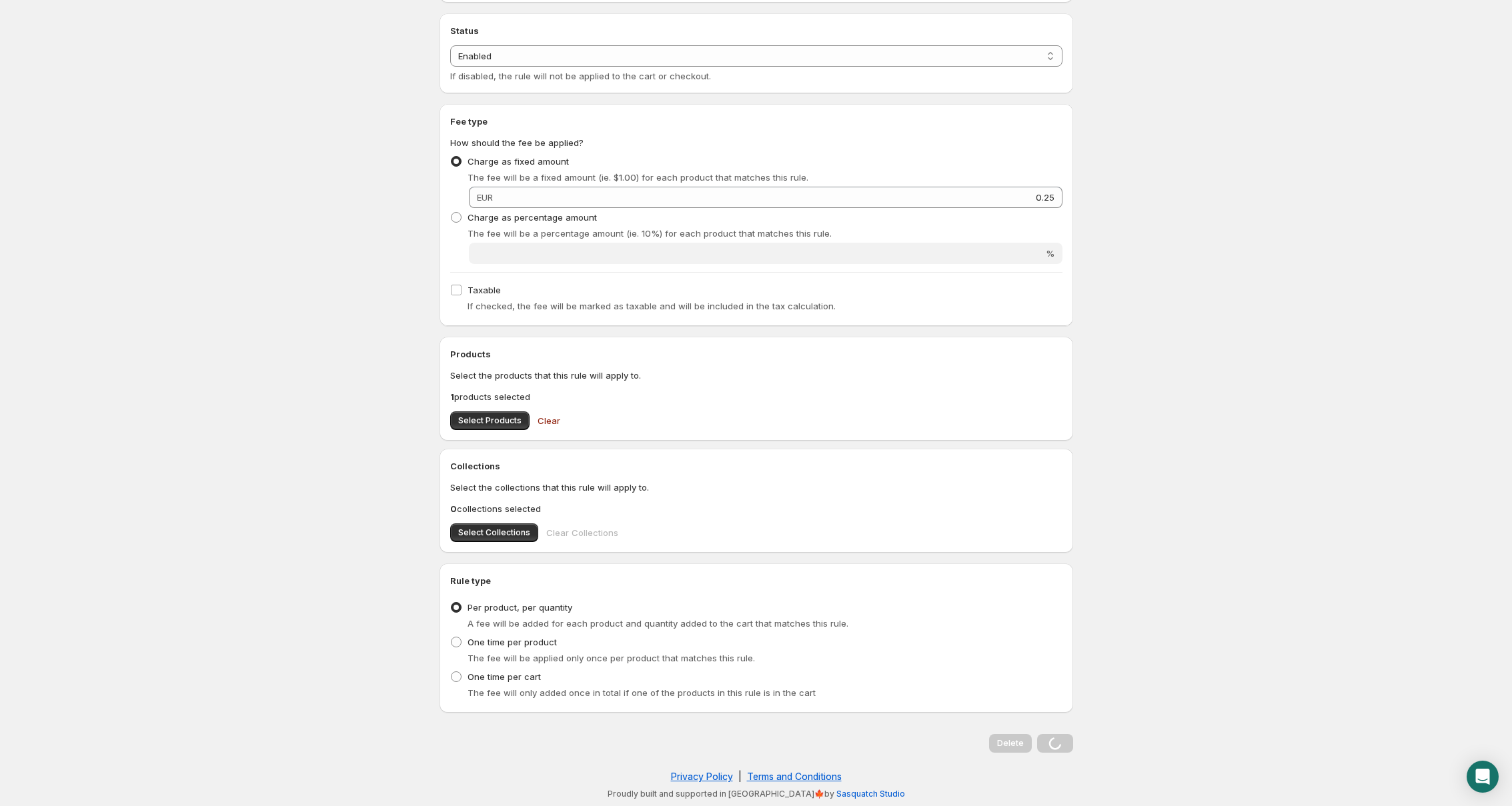
scroll to position [0, 0]
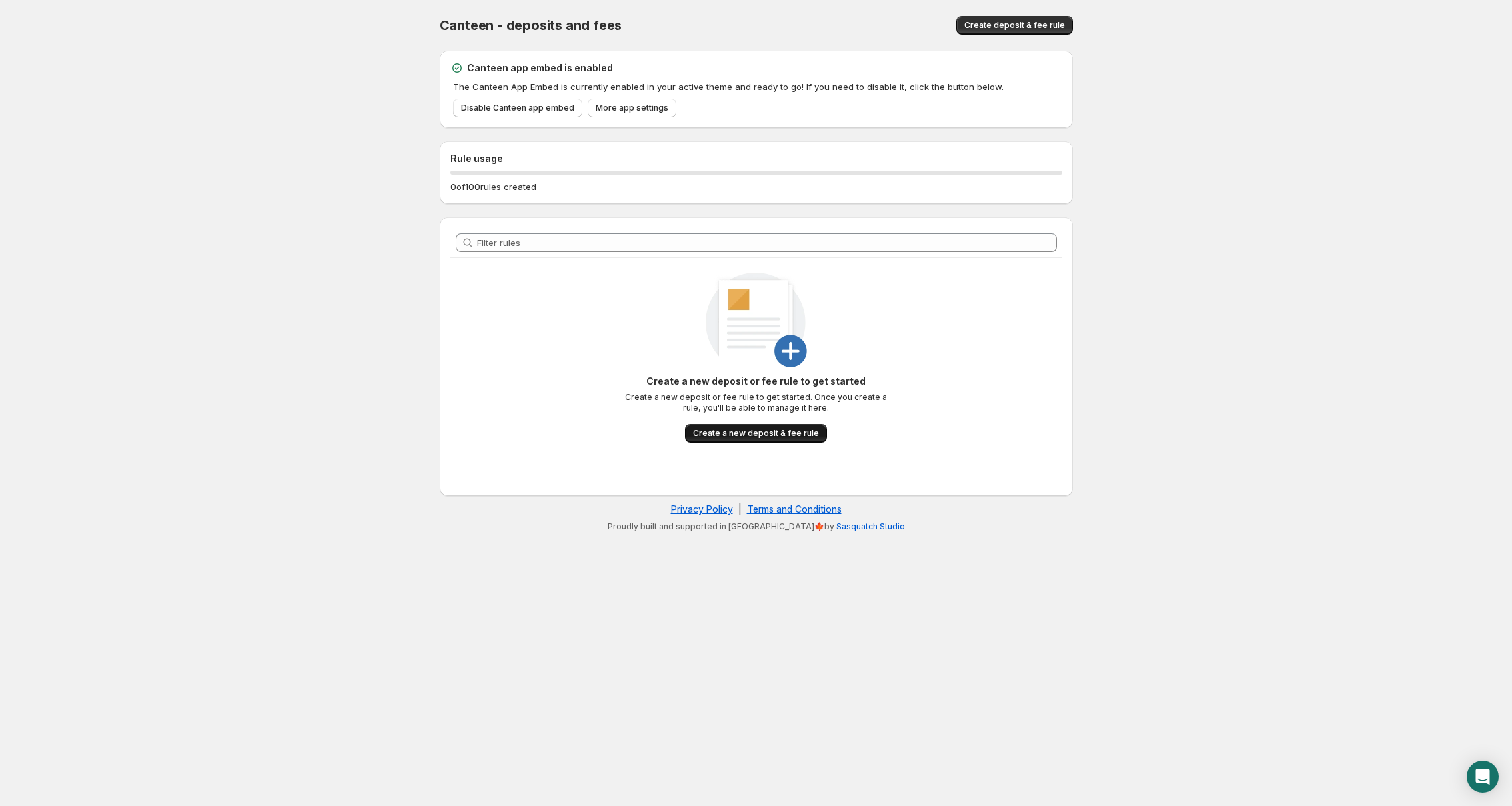
click at [763, 433] on span "Create a new deposit & fee rule" at bounding box center [756, 434] width 126 height 10
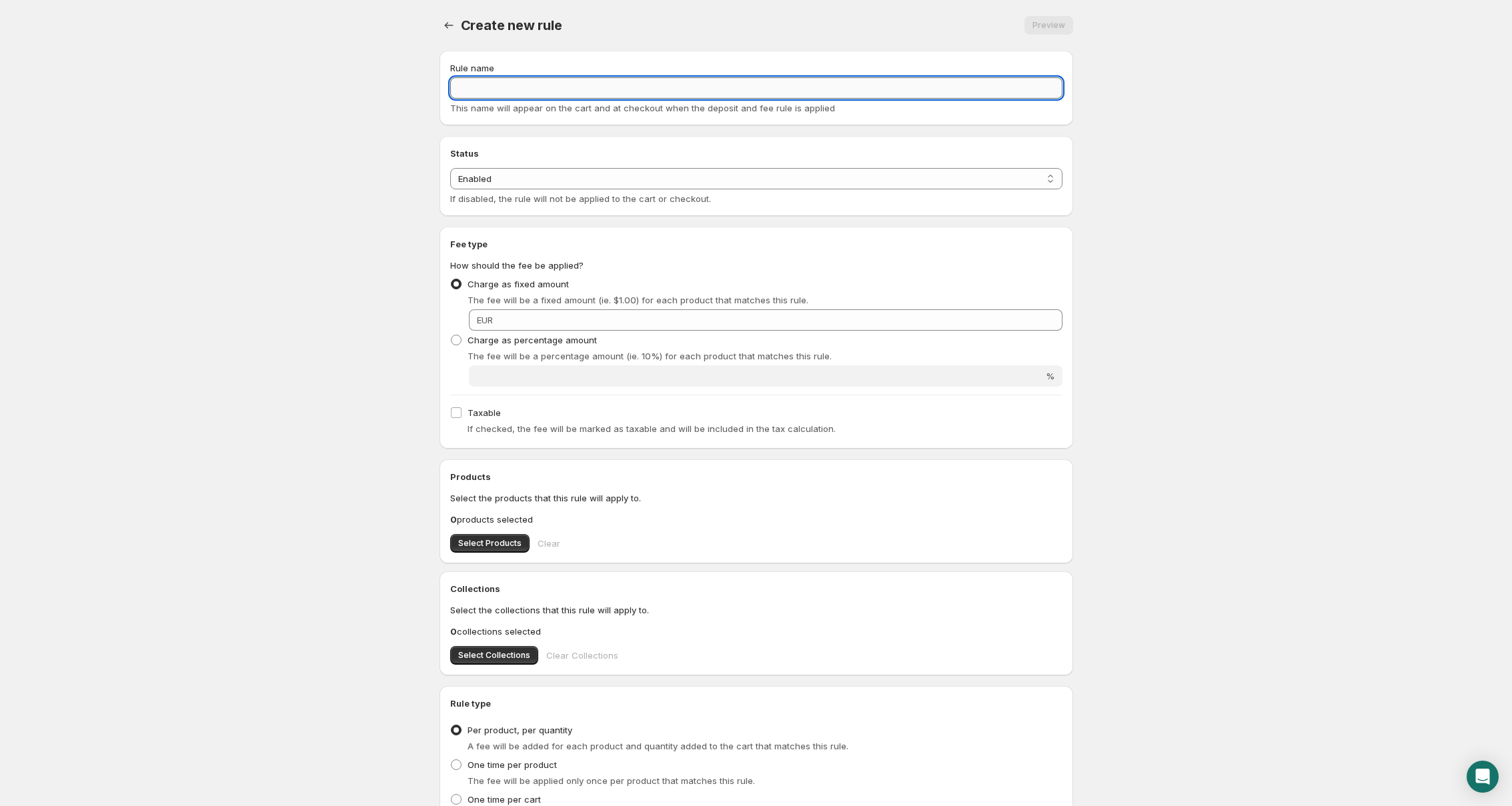
click at [581, 84] on input "Rule name" at bounding box center [756, 88] width 612 height 21
type input "Deposit 0.25"
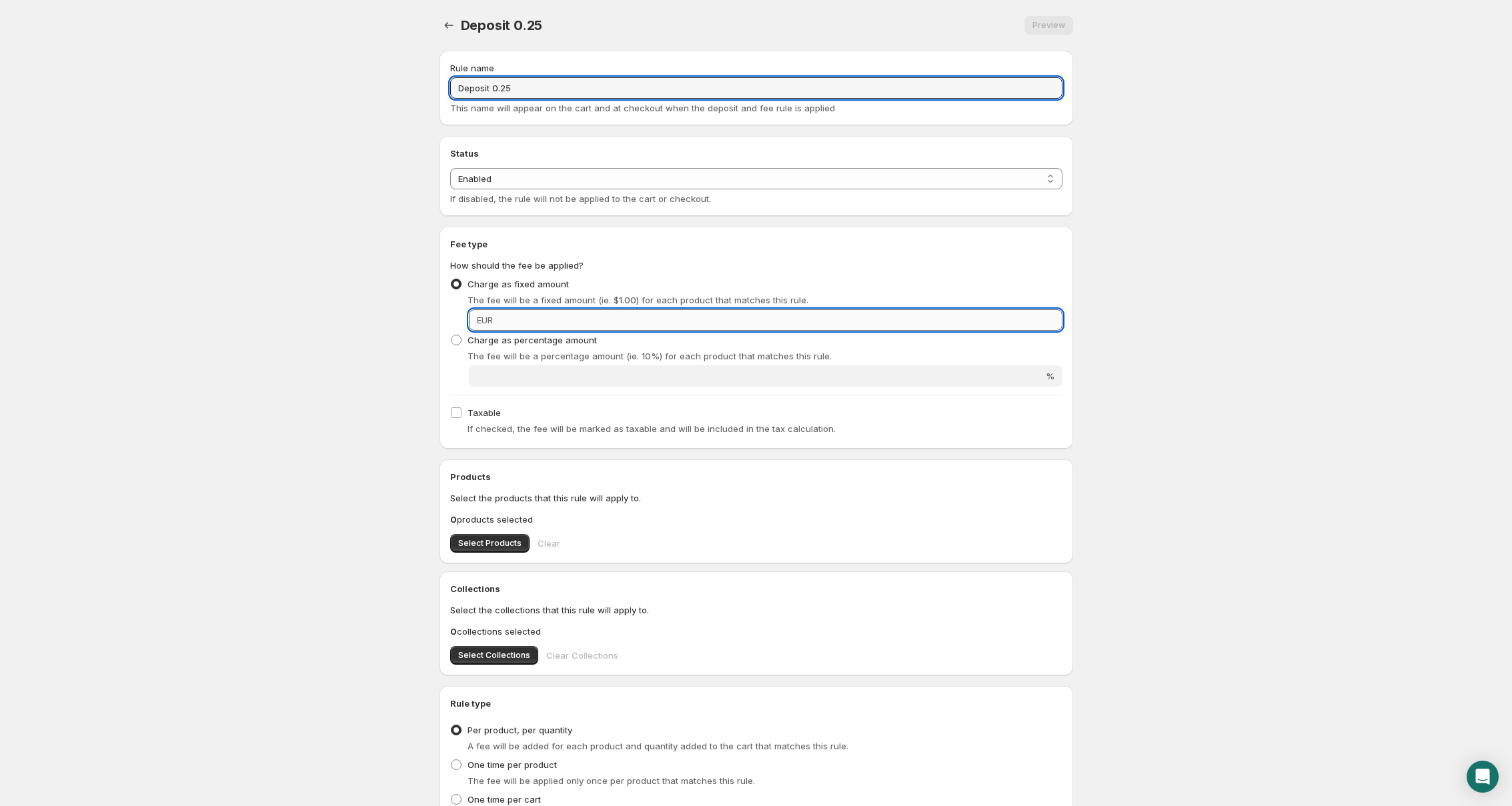
click at [605, 322] on input "Fixed amount" at bounding box center [779, 320] width 565 height 21
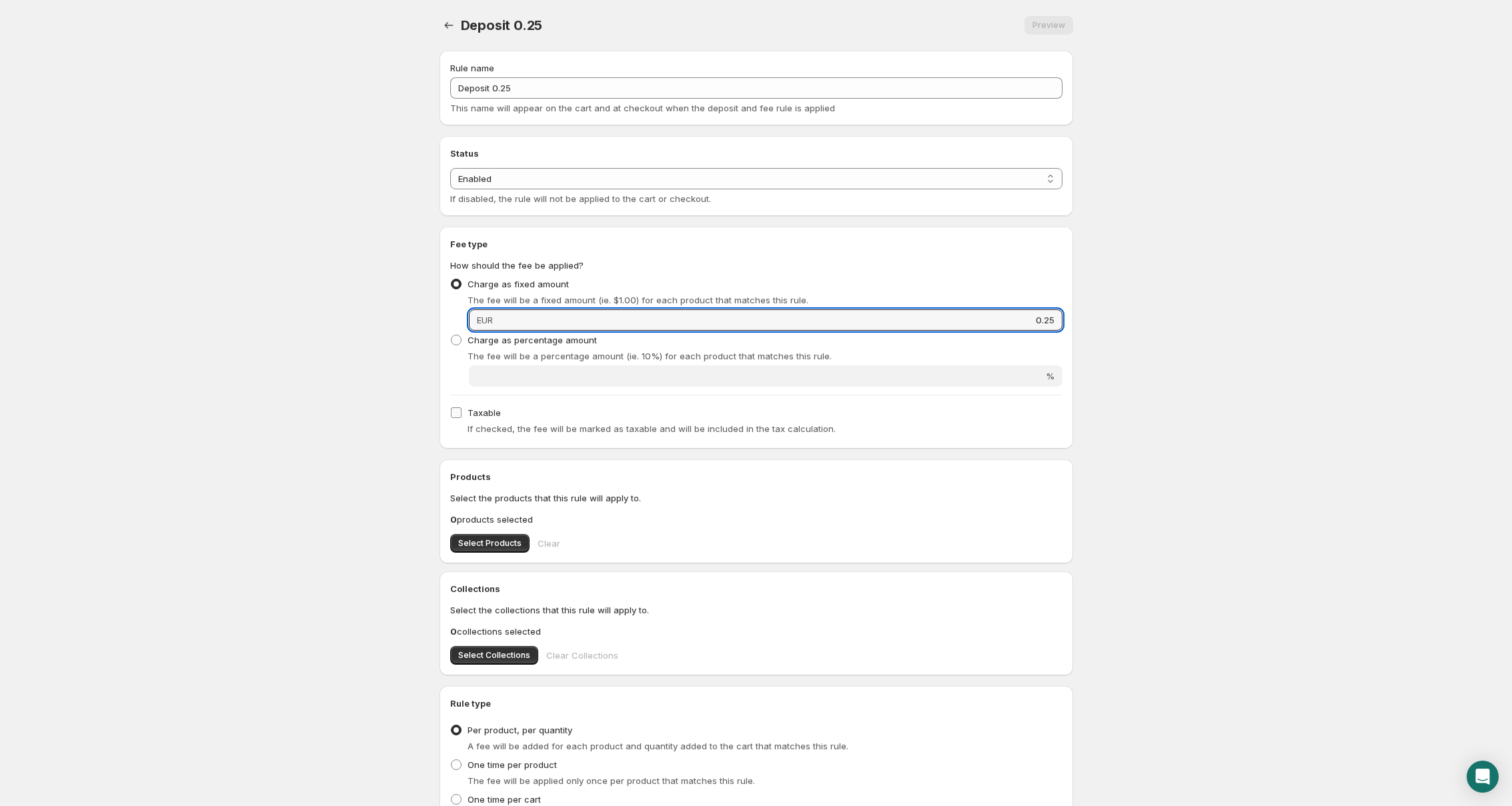
type input "0.25"
click at [452, 415] on input "Taxable" at bounding box center [456, 413] width 10 height 10
checkbox input "true"
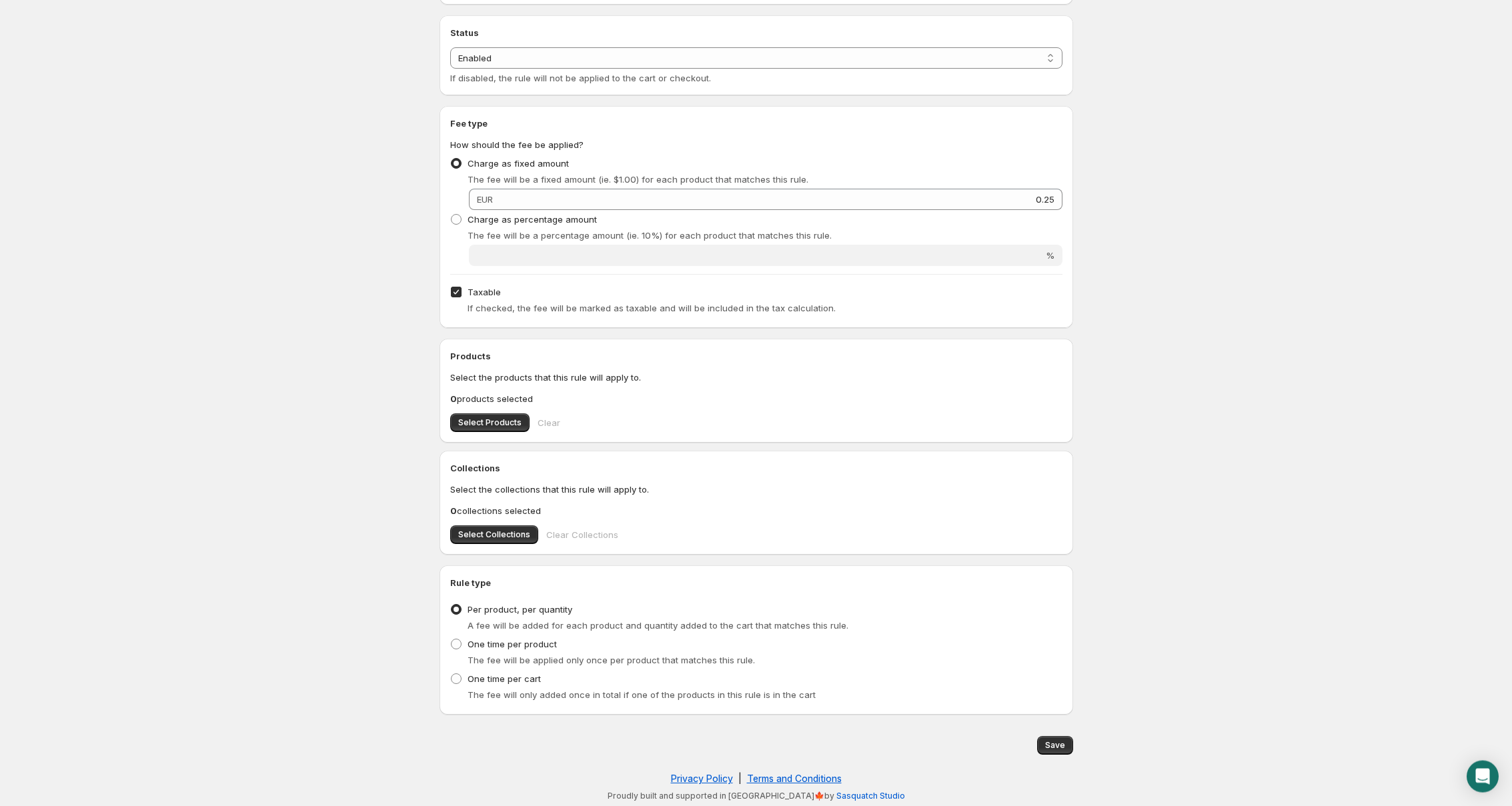
scroll to position [122, 0]
click at [481, 420] on span "Select Products" at bounding box center [489, 420] width 63 height 10
click at [1059, 748] on span "Save" at bounding box center [1055, 744] width 20 height 10
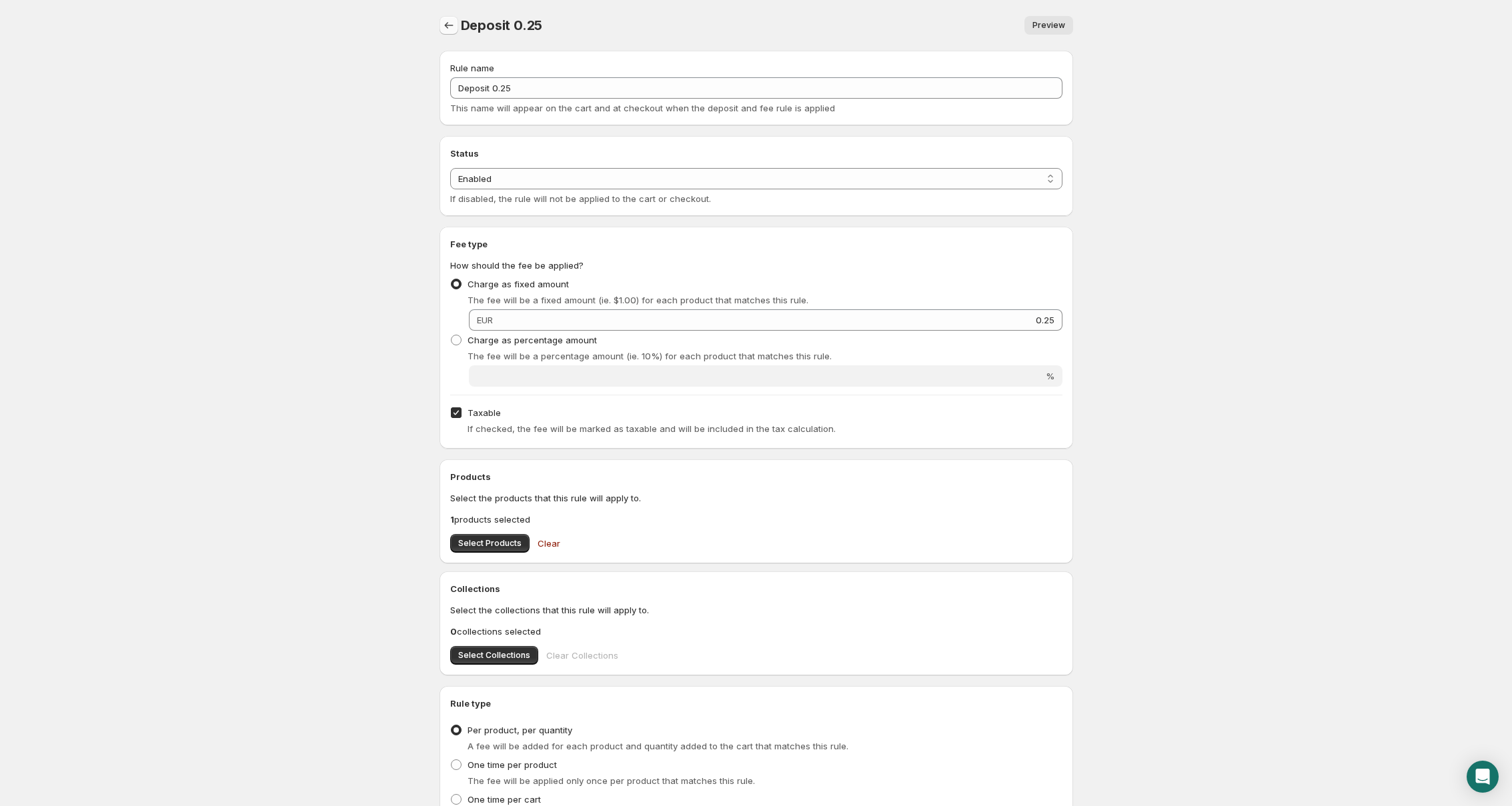
click at [452, 28] on icon "Settings" at bounding box center [448, 24] width 13 height 13
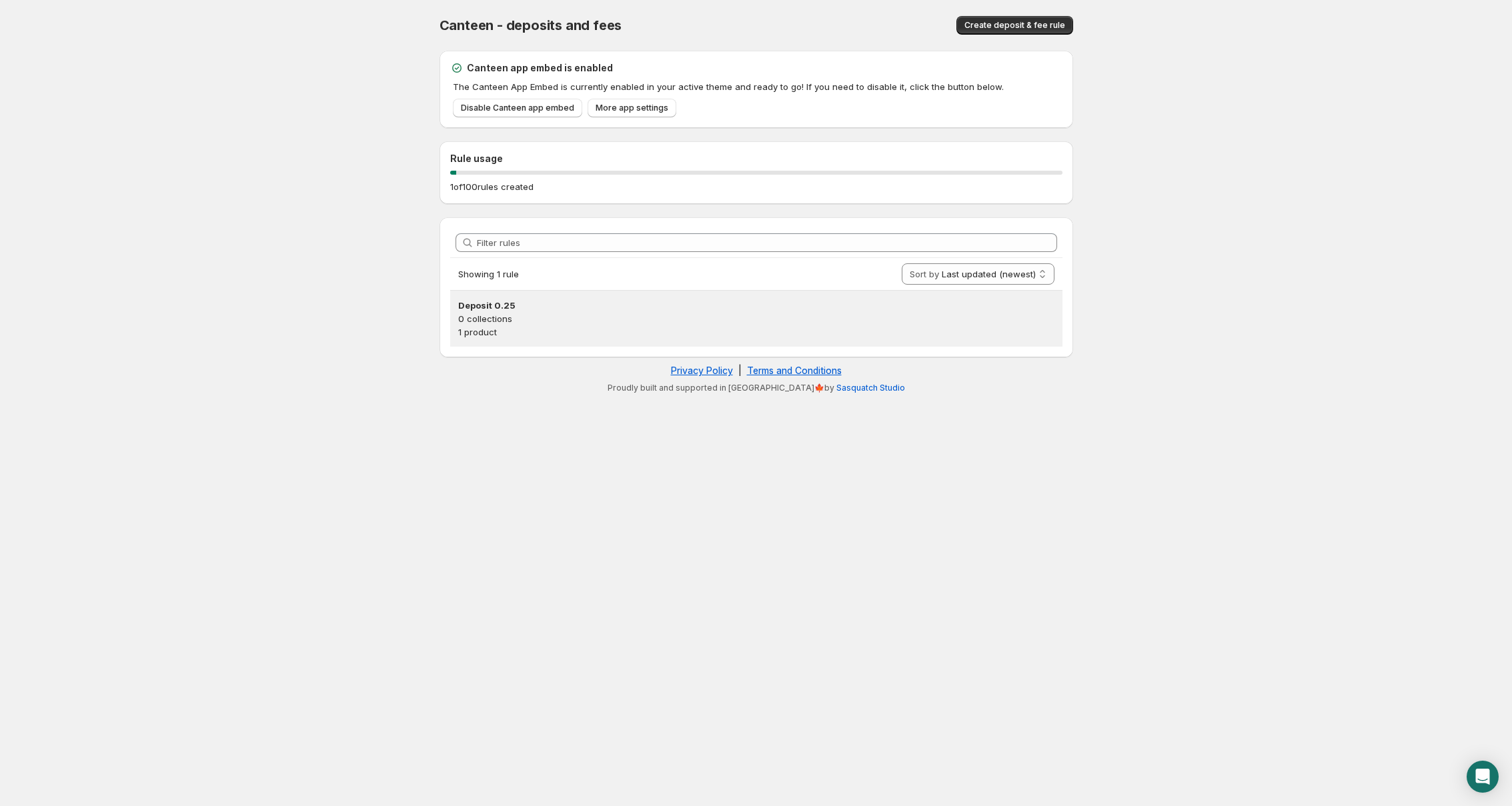
click at [559, 332] on p "1 product" at bounding box center [756, 331] width 596 height 13
click at [566, 316] on p "0 collections" at bounding box center [756, 318] width 596 height 13
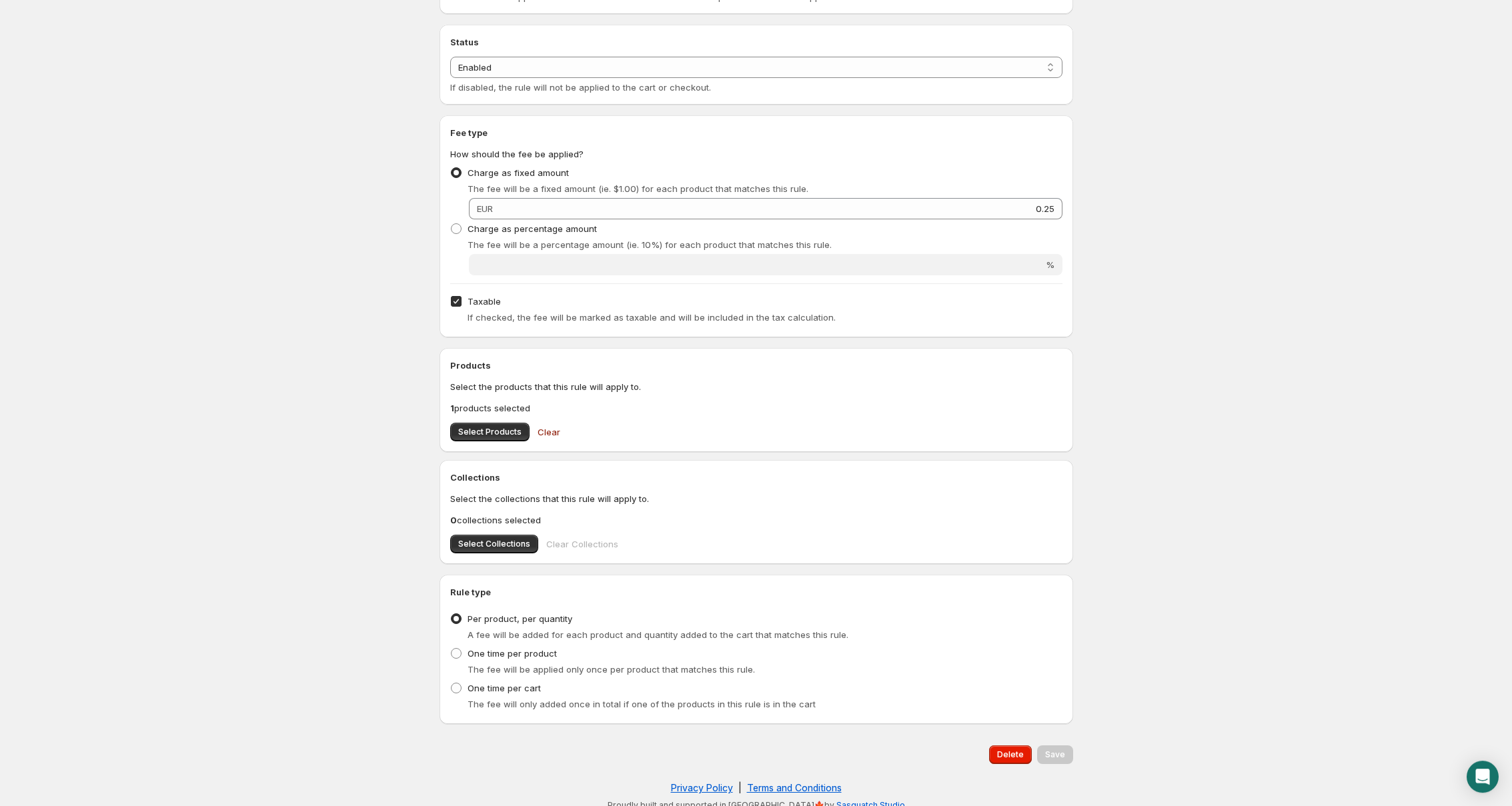
scroll to position [122, 0]
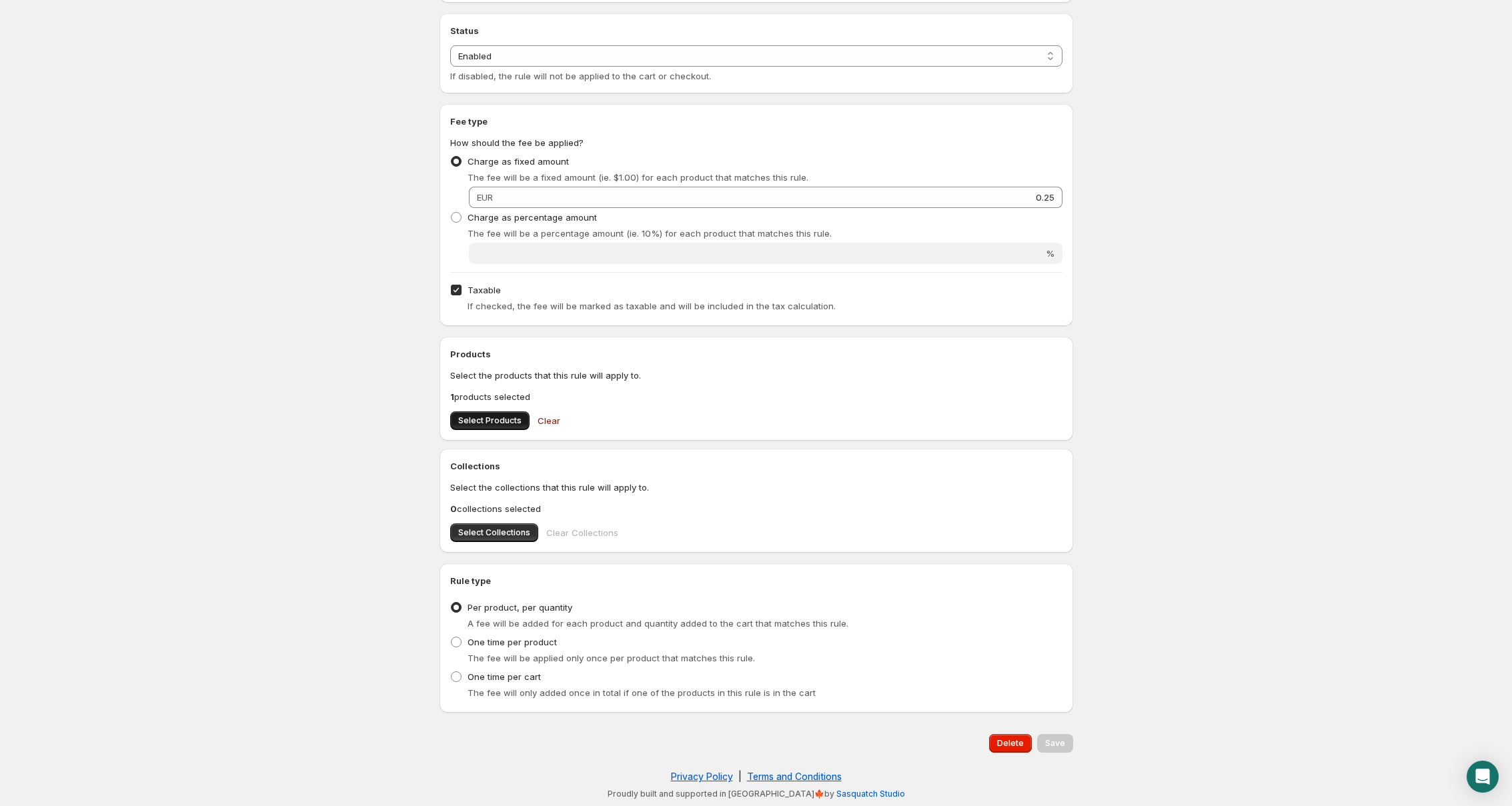
click at [505, 415] on button "Select Products" at bounding box center [489, 420] width 80 height 18
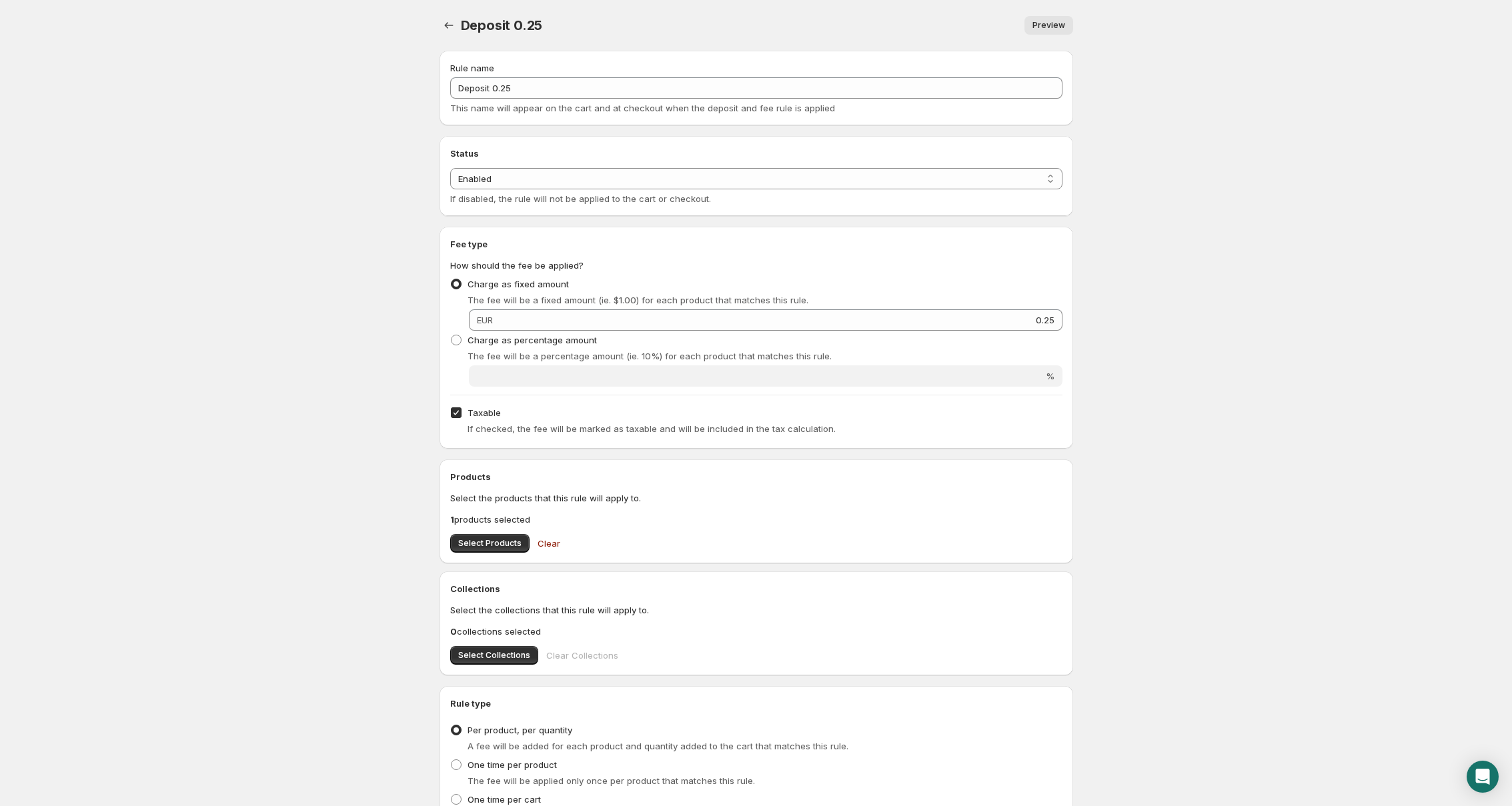
click at [1051, 30] on span "Preview" at bounding box center [1048, 25] width 32 height 10
click at [443, 24] on icon "Settings" at bounding box center [448, 24] width 13 height 13
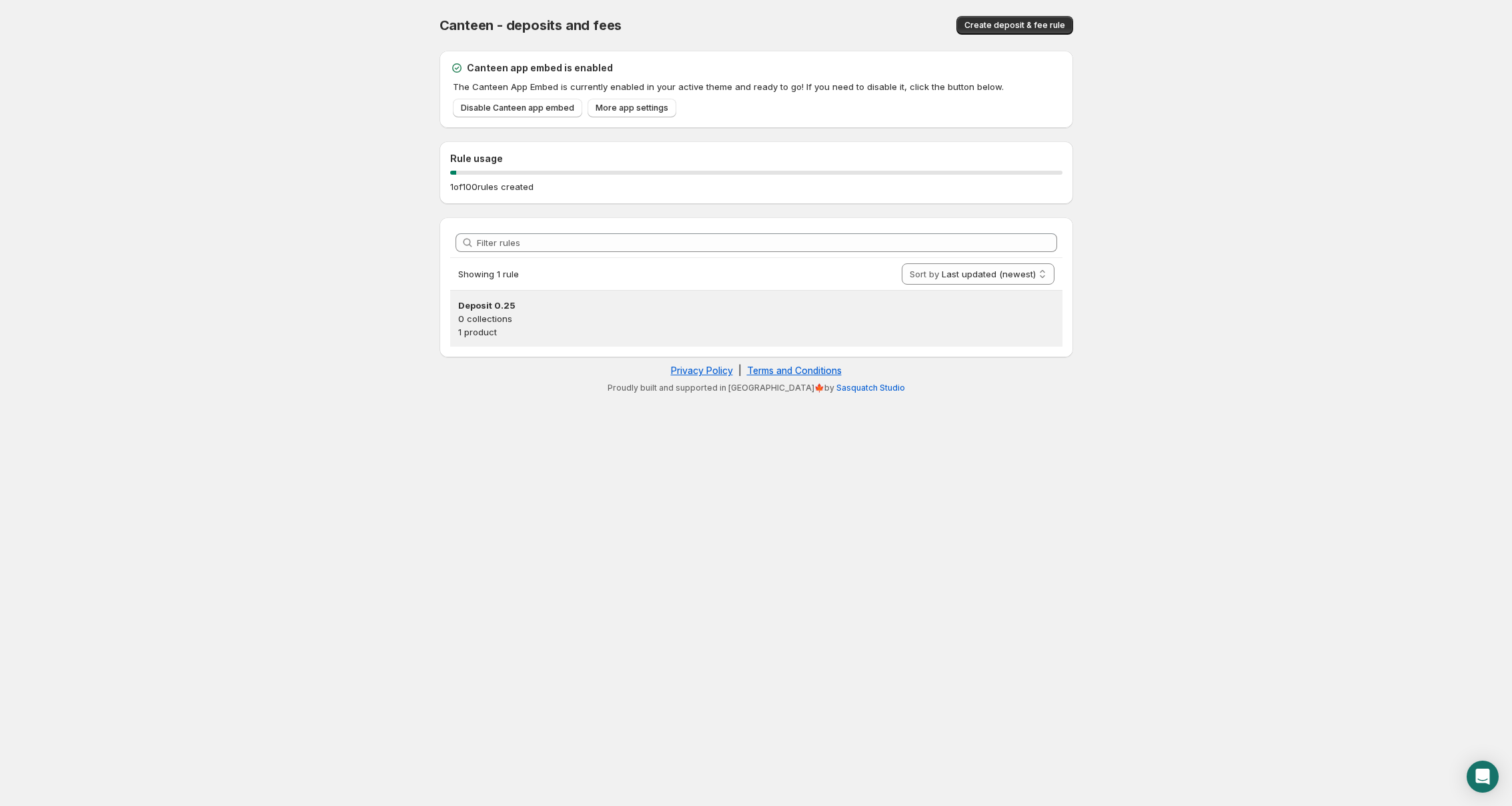
click at [503, 314] on p "0 collections" at bounding box center [756, 318] width 596 height 13
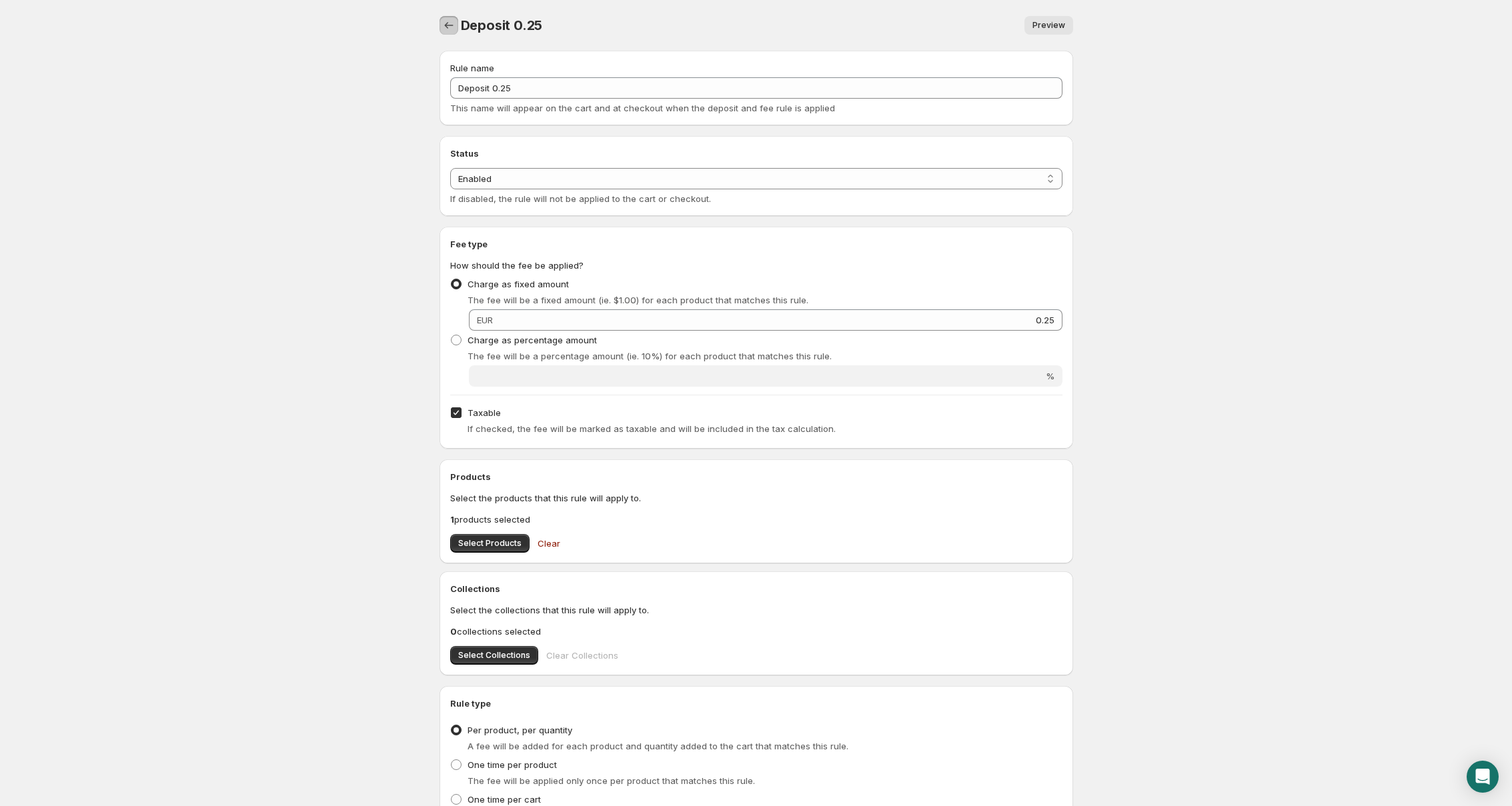
click at [448, 27] on icon "Settings" at bounding box center [448, 24] width 13 height 13
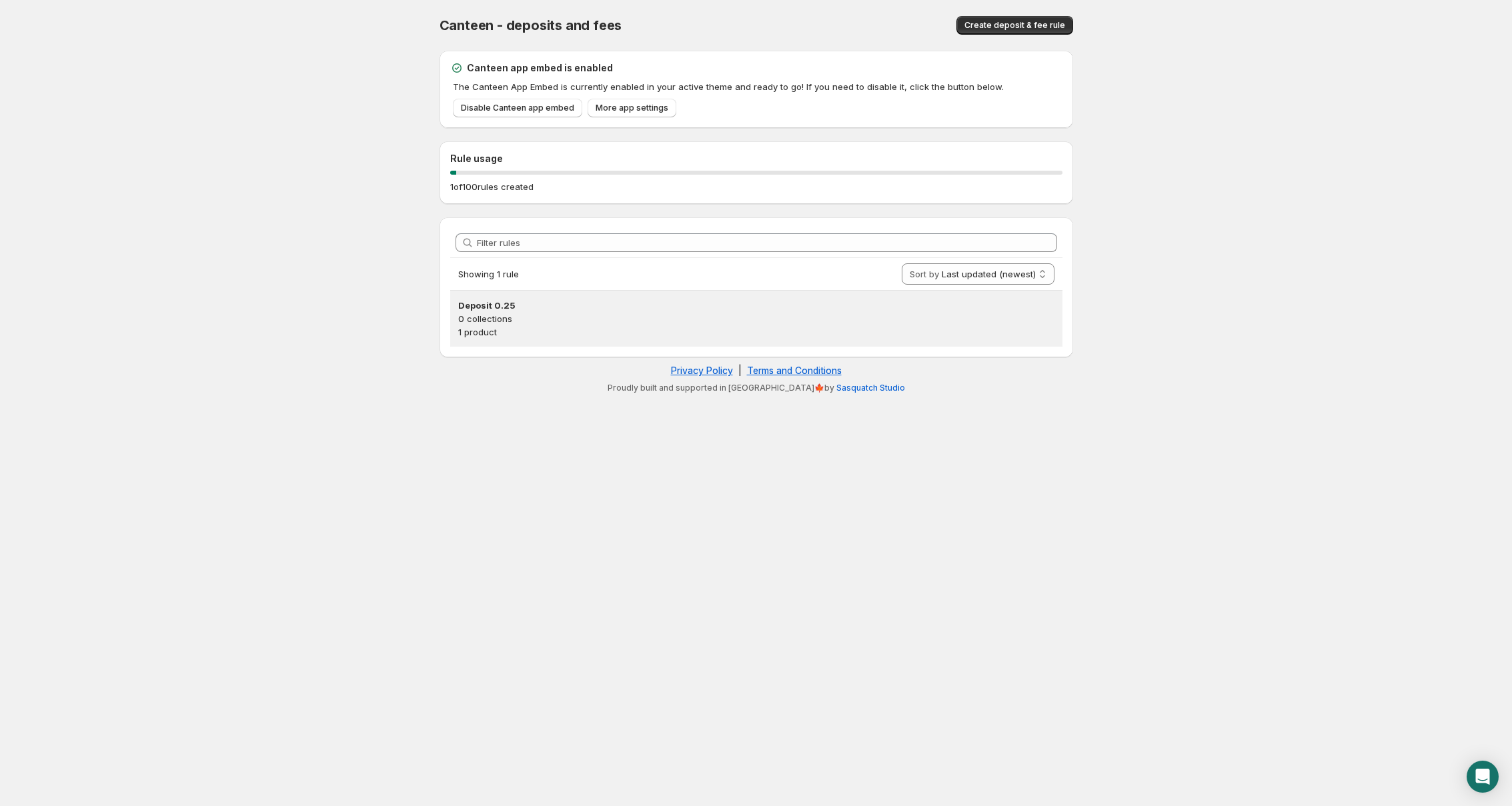
click at [612, 324] on p "0 collections" at bounding box center [756, 318] width 596 height 13
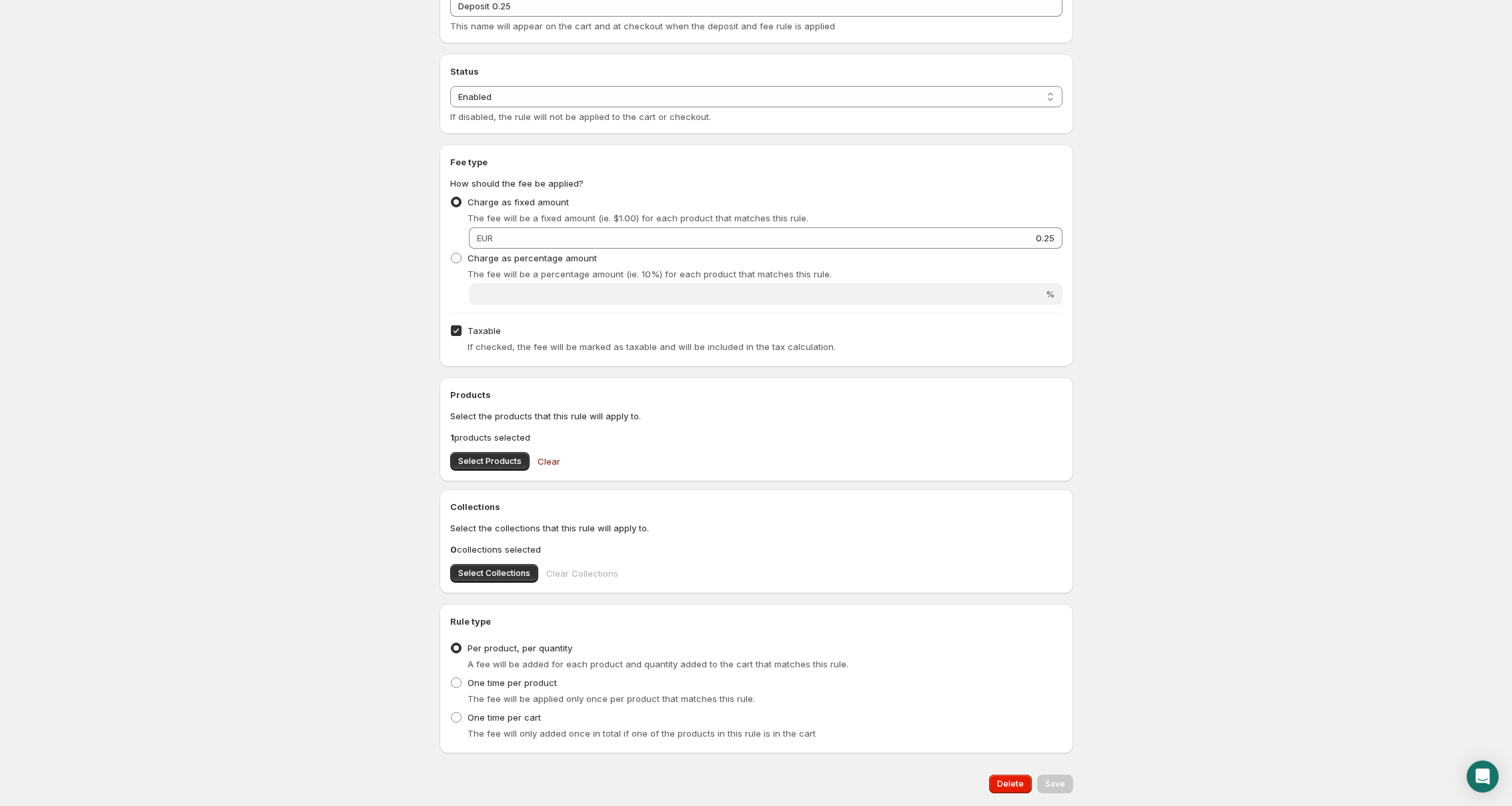
scroll to position [122, 0]
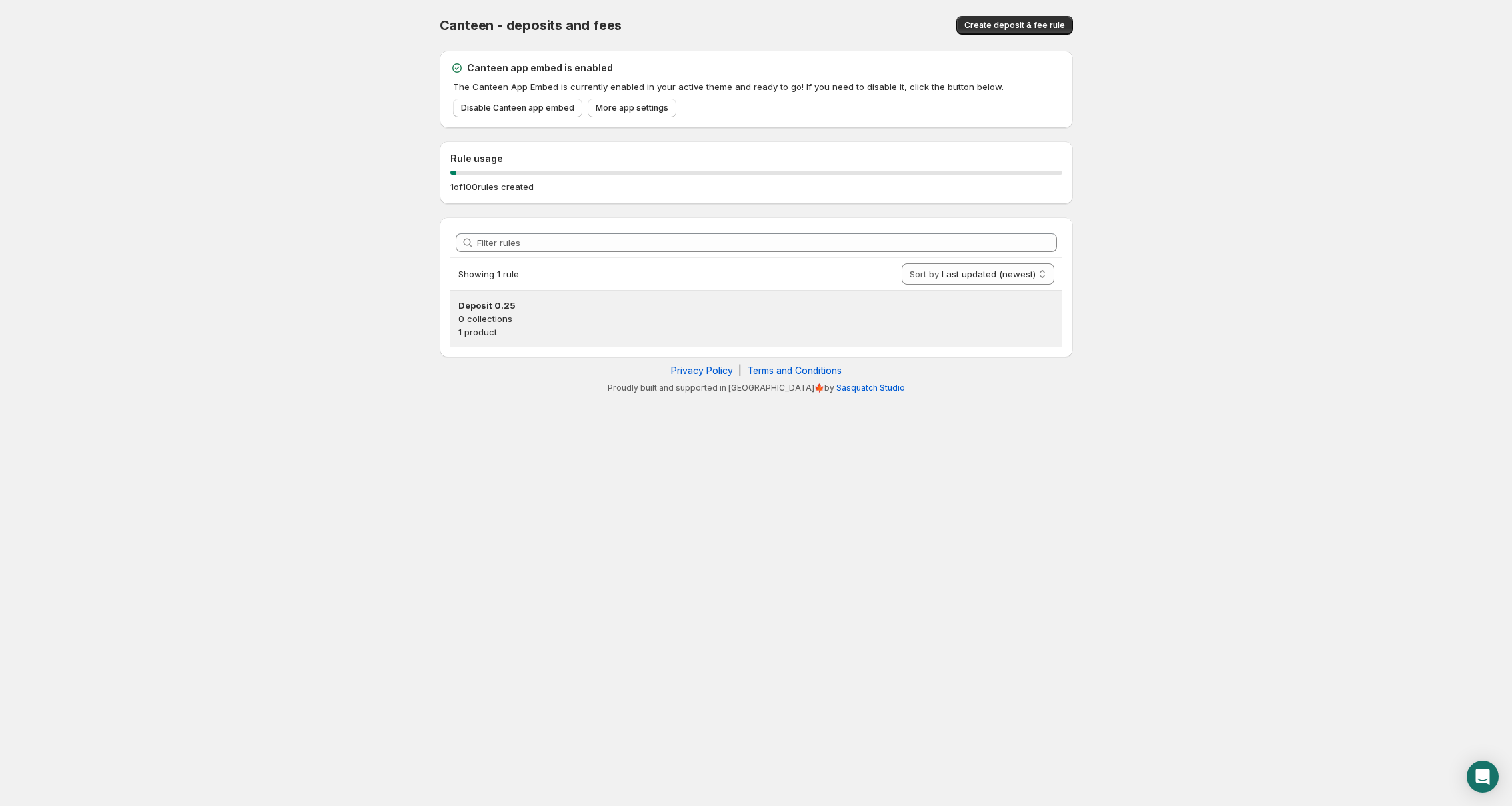
click at [581, 324] on p "0 collections" at bounding box center [756, 318] width 596 height 13
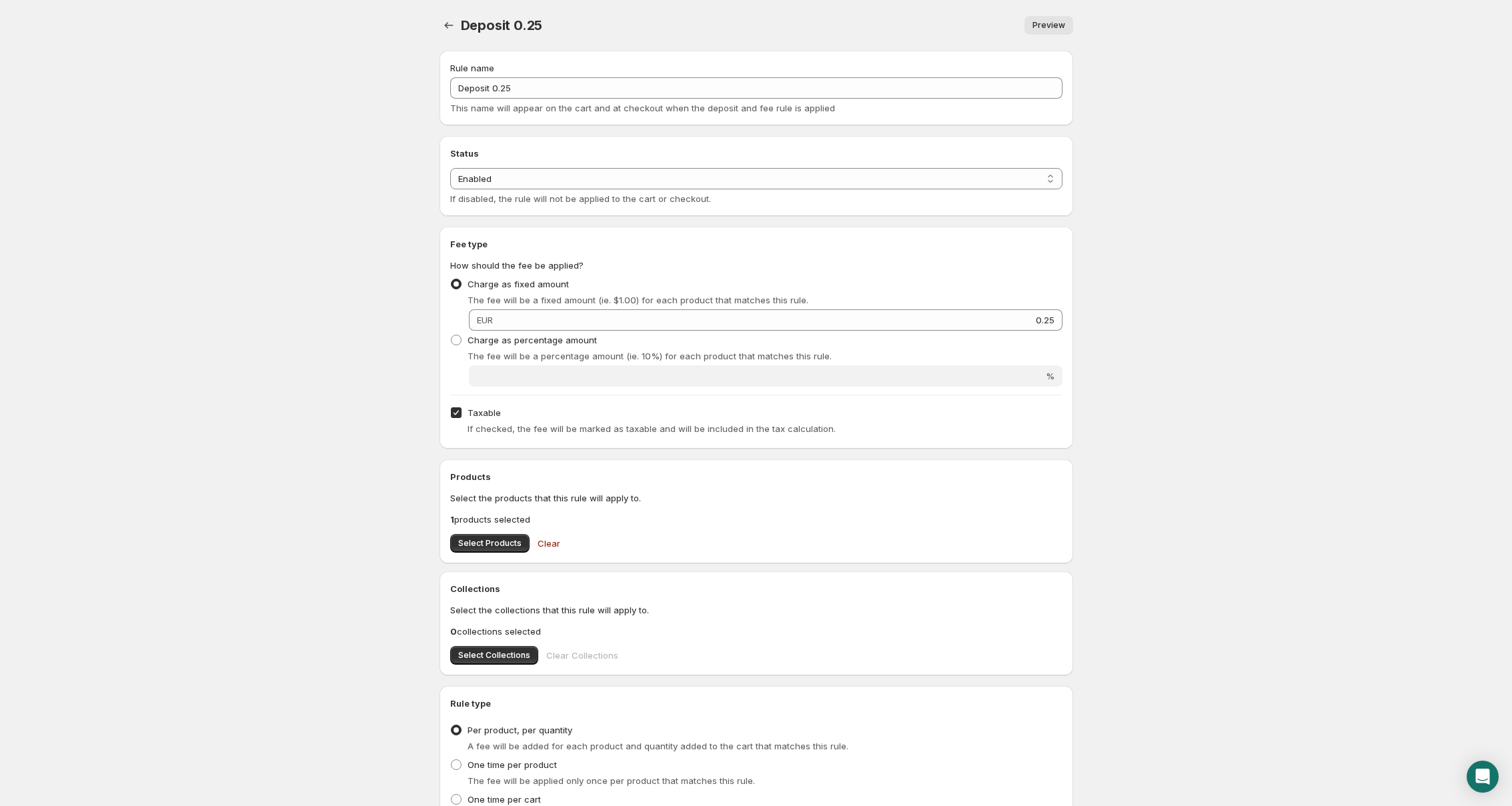
scroll to position [122, 0]
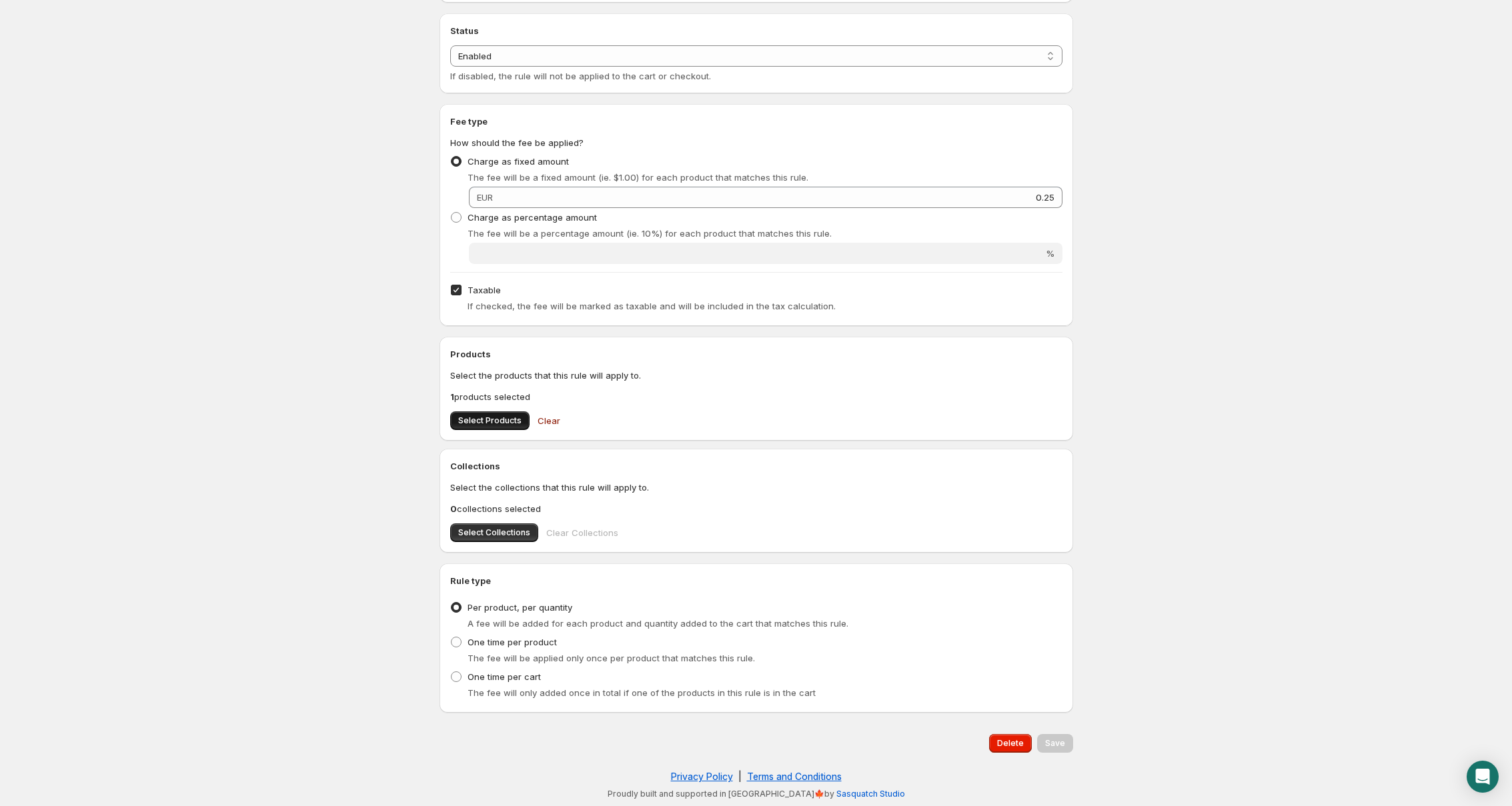
click at [494, 418] on span "Select Products" at bounding box center [489, 420] width 63 height 10
click at [1017, 739] on button "Delete" at bounding box center [1009, 743] width 43 height 18
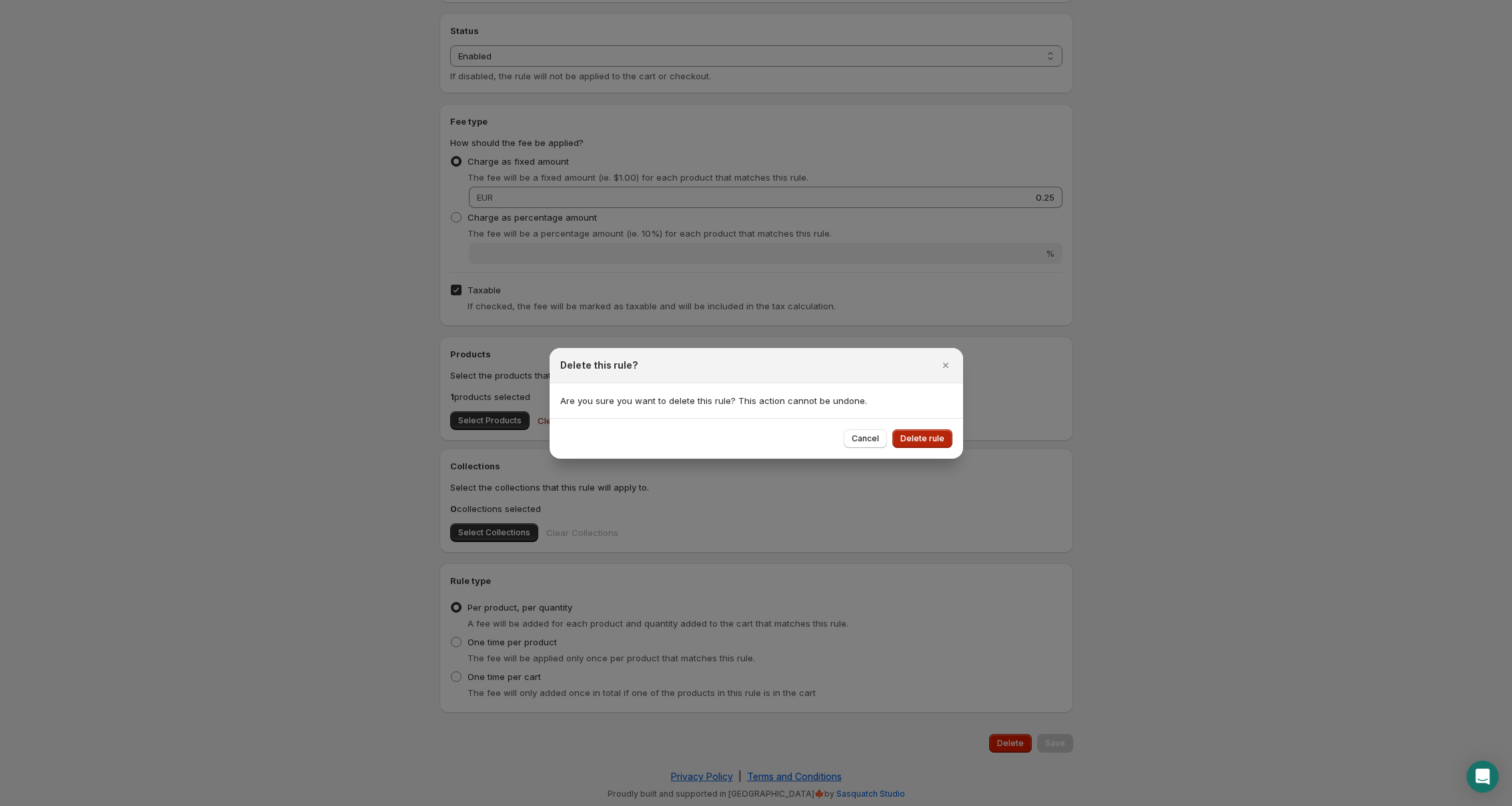
click at [918, 444] on button "Delete rule" at bounding box center [922, 438] width 60 height 18
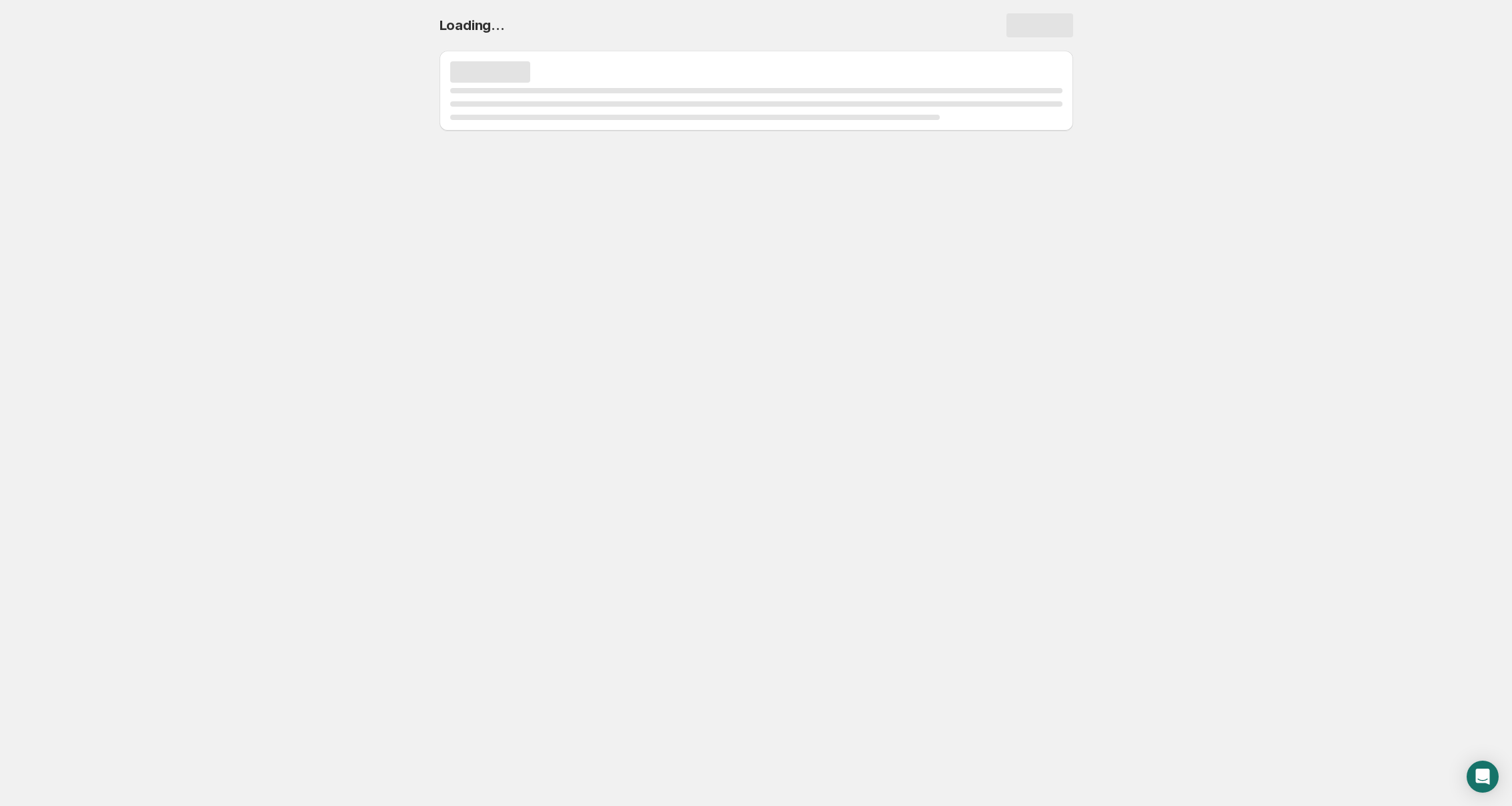
scroll to position [0, 0]
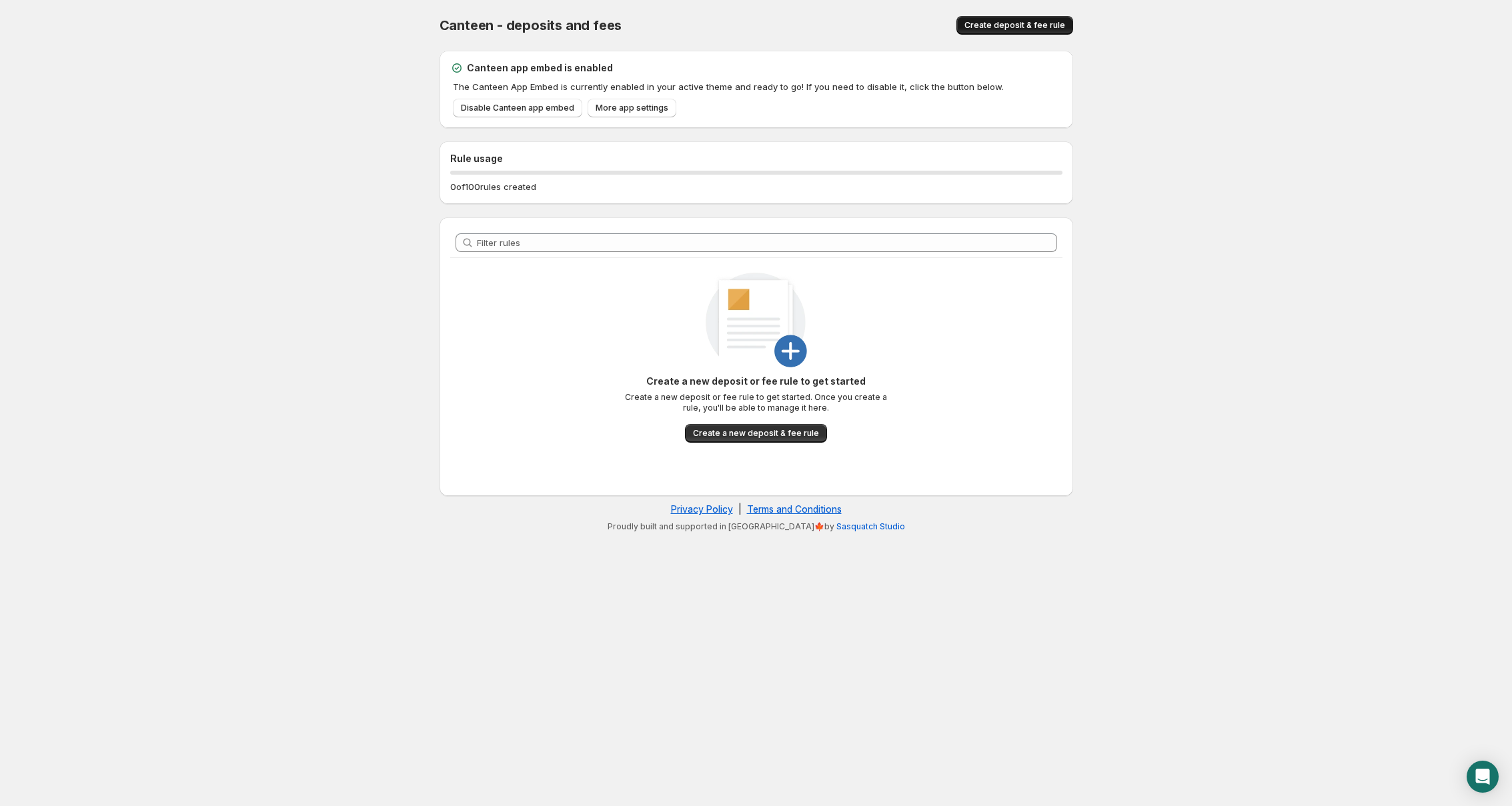
click at [1033, 26] on span "Create deposit & fee rule" at bounding box center [1014, 25] width 101 height 10
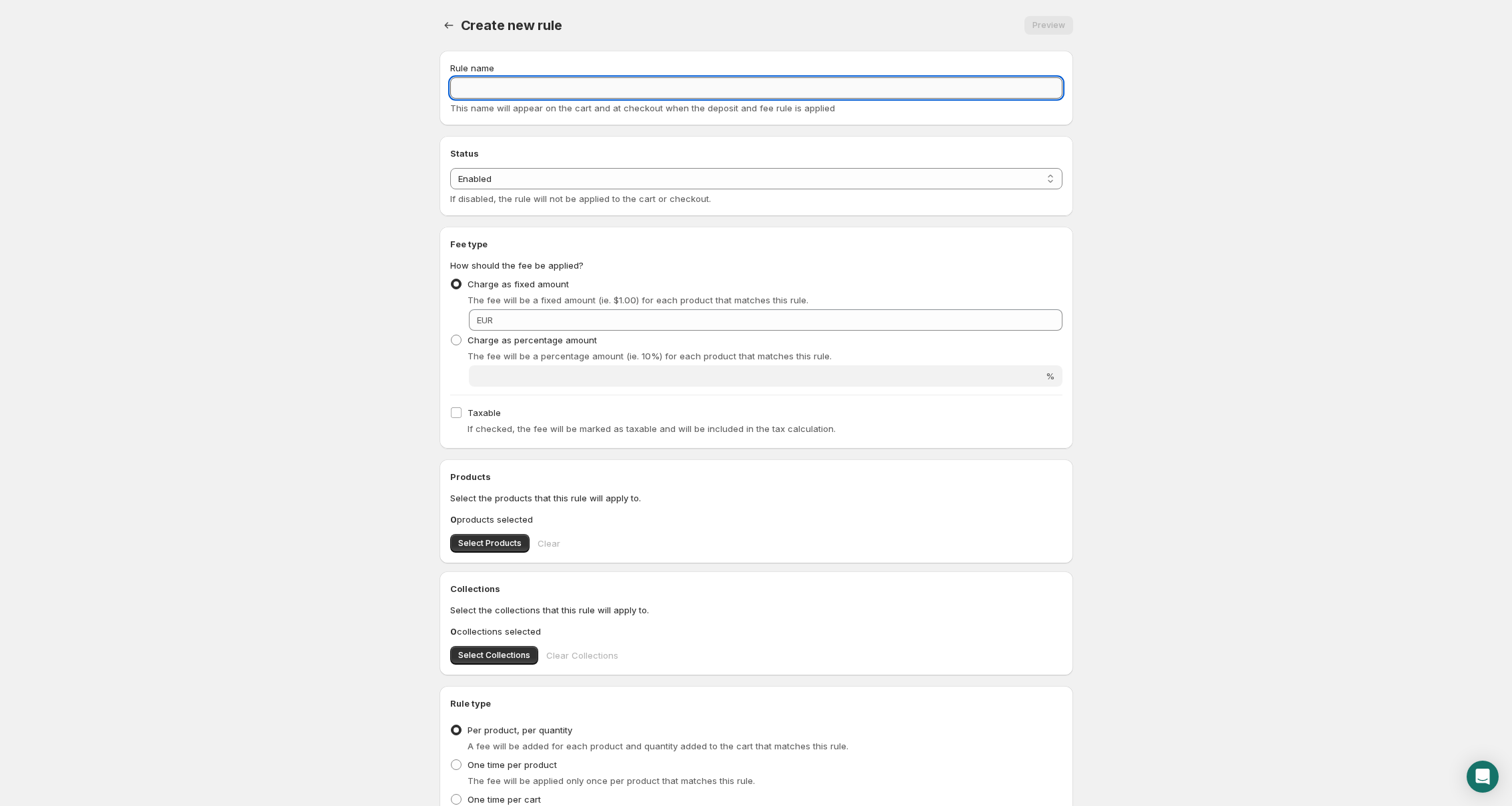
click at [548, 87] on input "Rule name" at bounding box center [756, 88] width 612 height 21
type input "test"
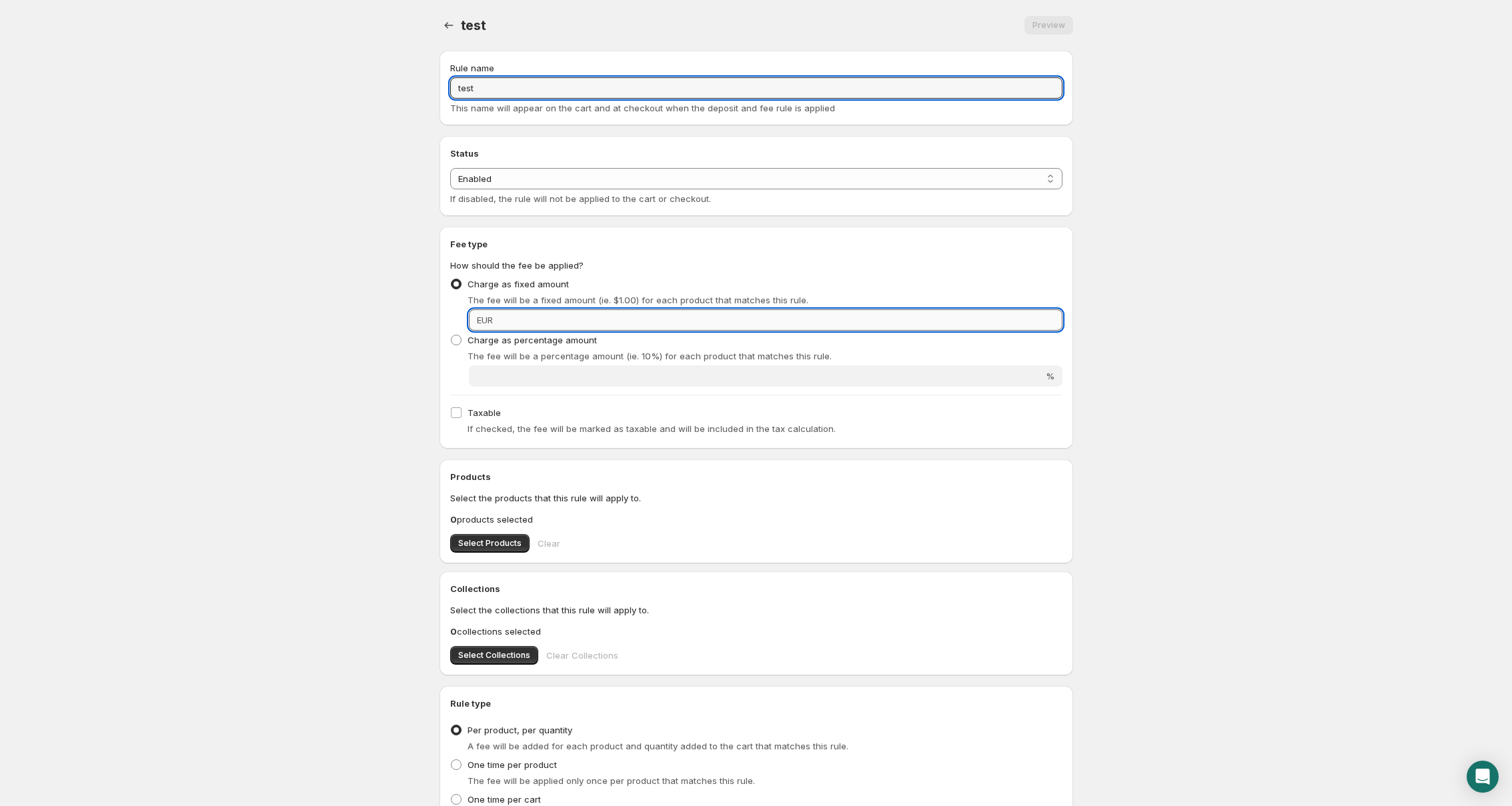
click at [736, 330] on input "Fixed amount" at bounding box center [779, 320] width 565 height 21
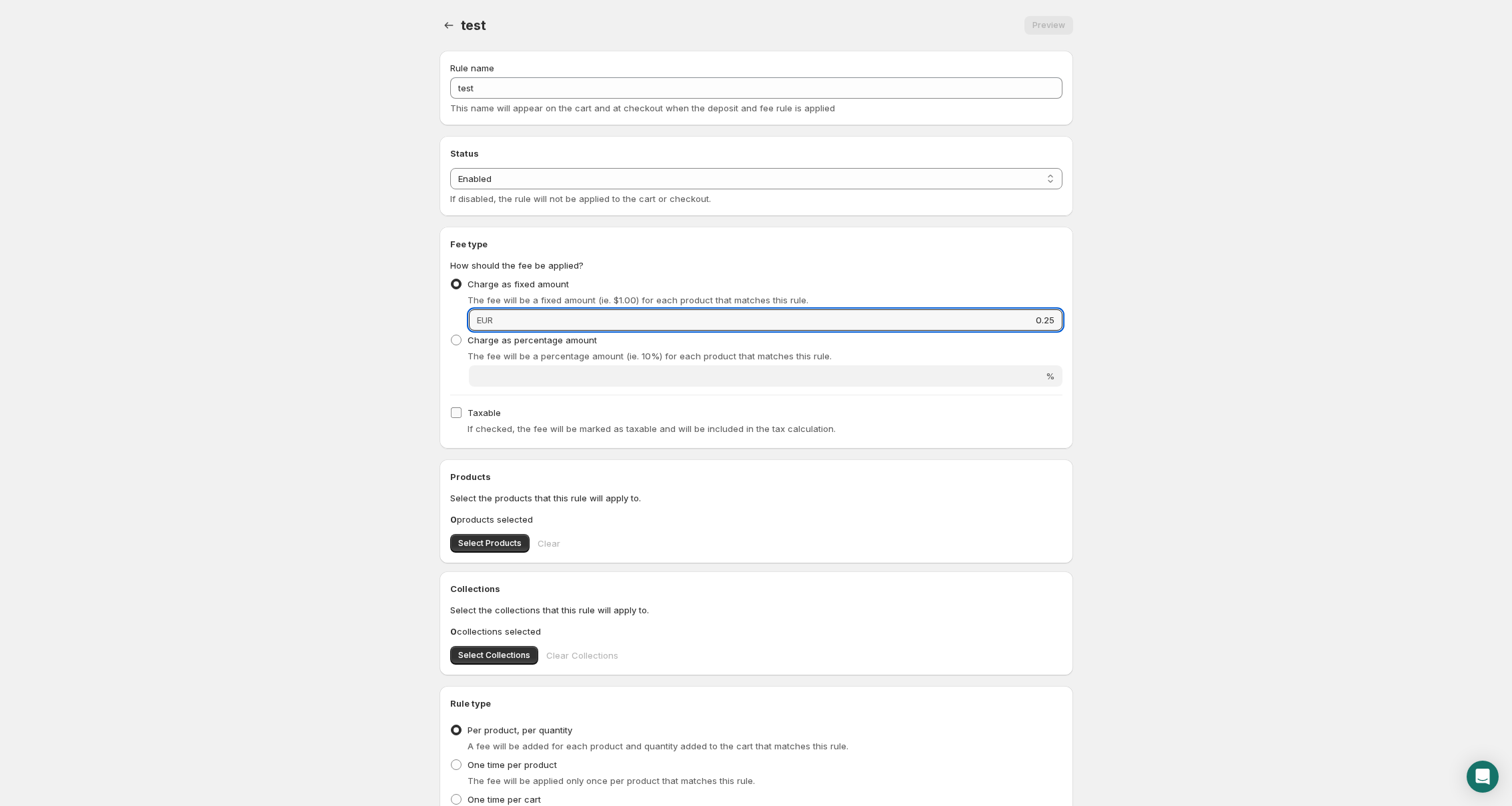
type input "0.25"
click at [455, 415] on input "Taxable" at bounding box center [456, 413] width 10 height 10
checkbox input "true"
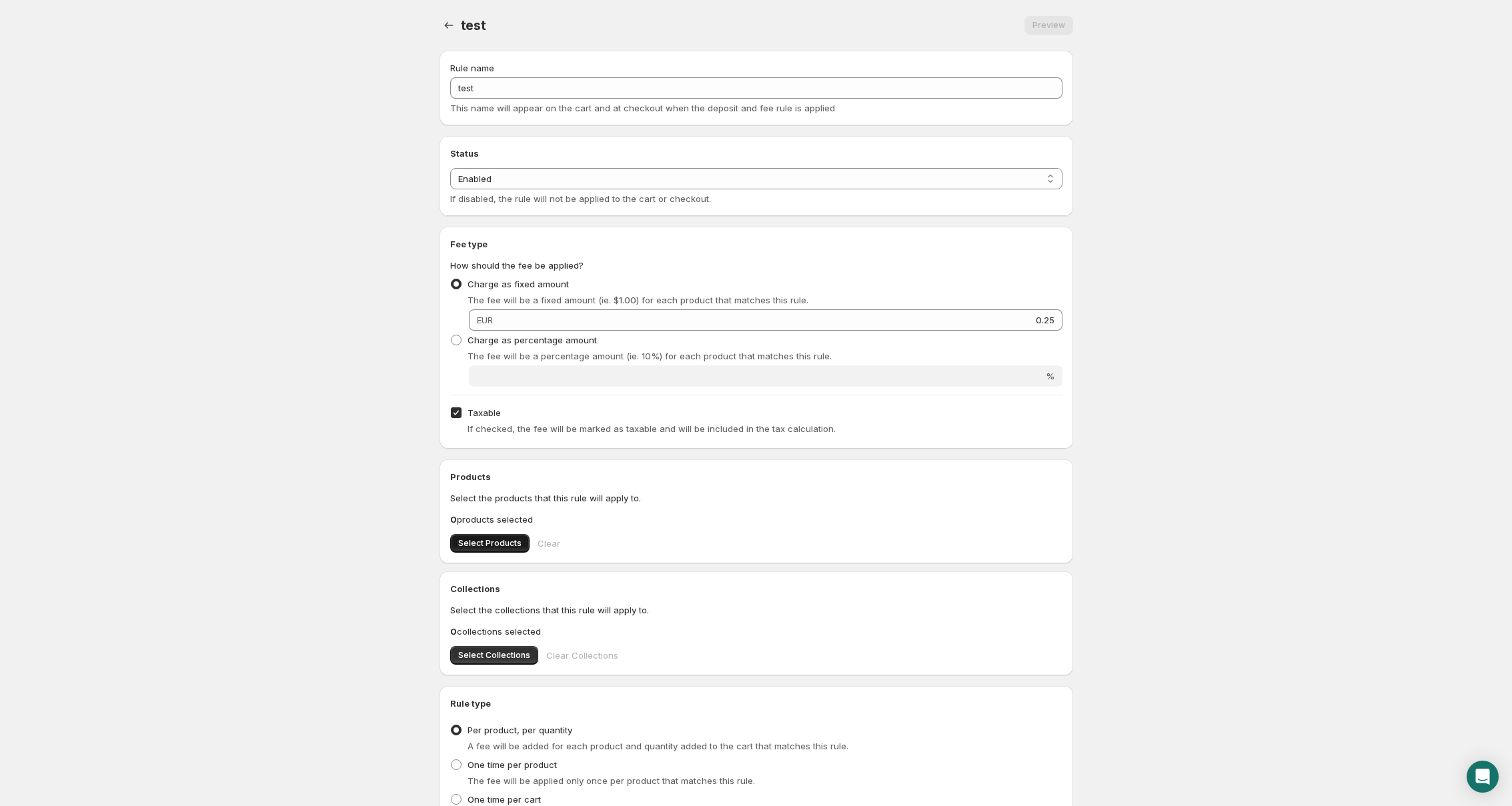
click at [498, 538] on span "Select Products" at bounding box center [489, 544] width 63 height 10
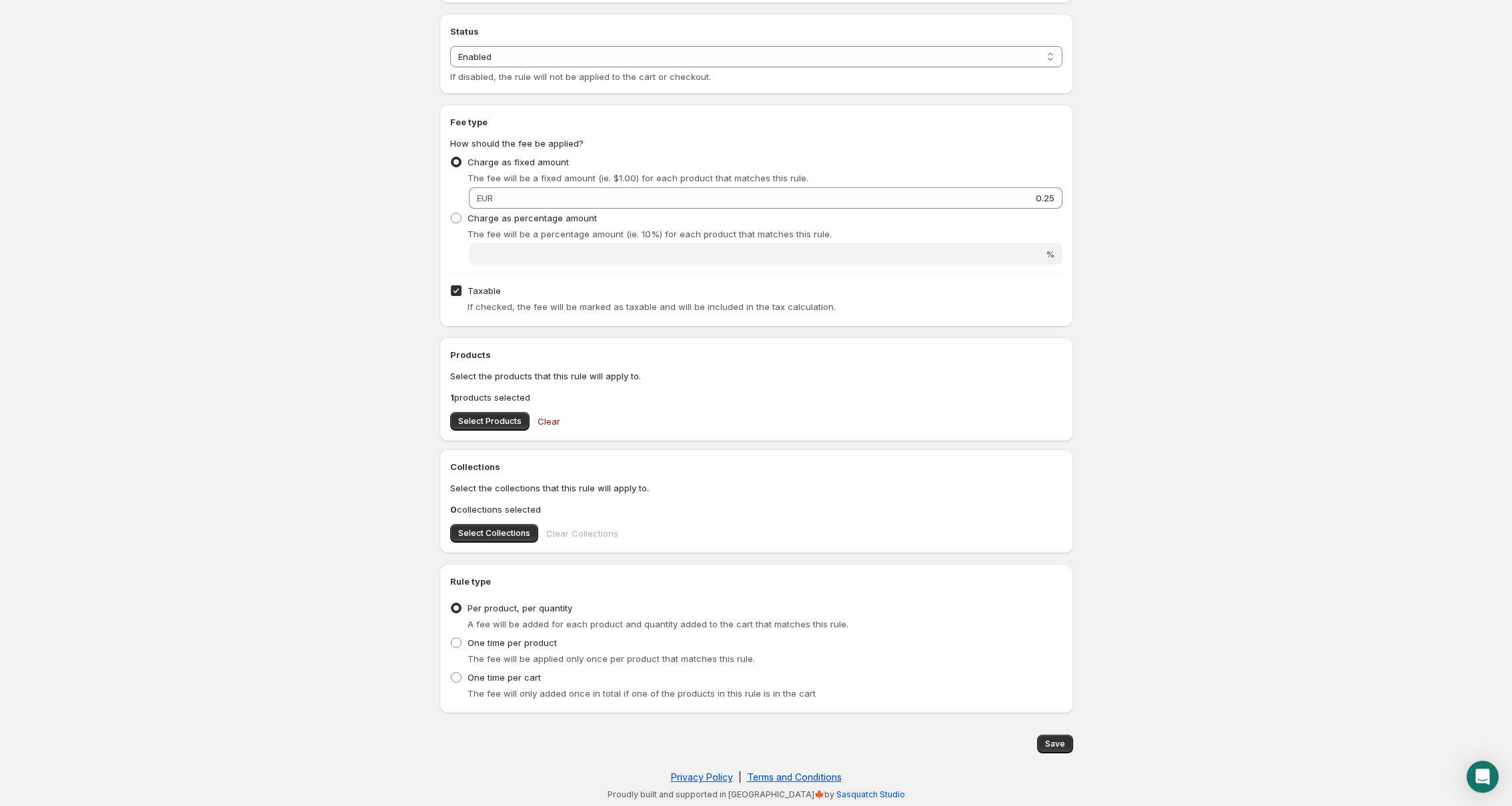
scroll to position [122, 0]
click at [1070, 733] on div "Save" at bounding box center [753, 740] width 639 height 24
click at [1065, 742] on span "Save" at bounding box center [1055, 744] width 20 height 10
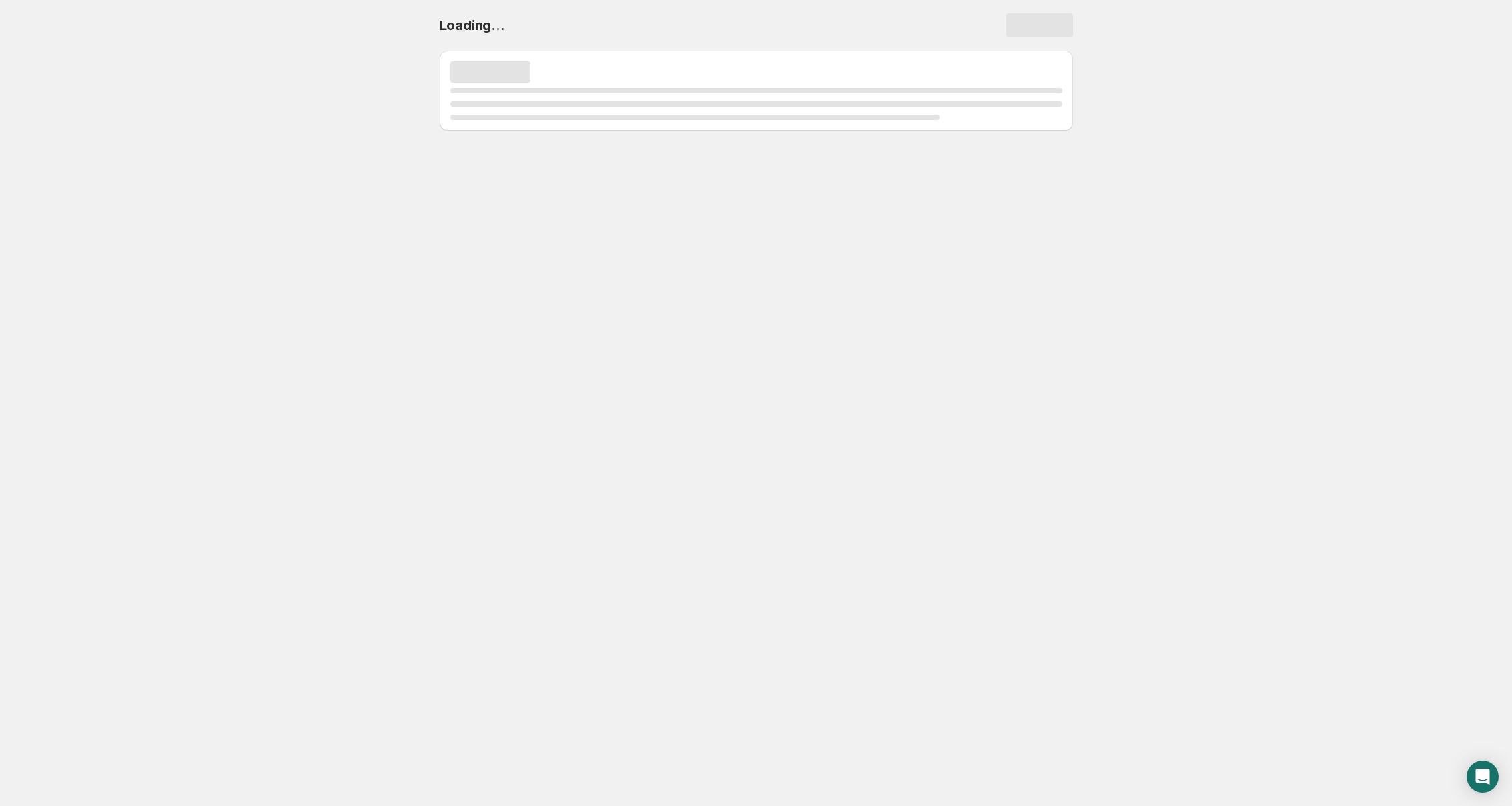
scroll to position [0, 0]
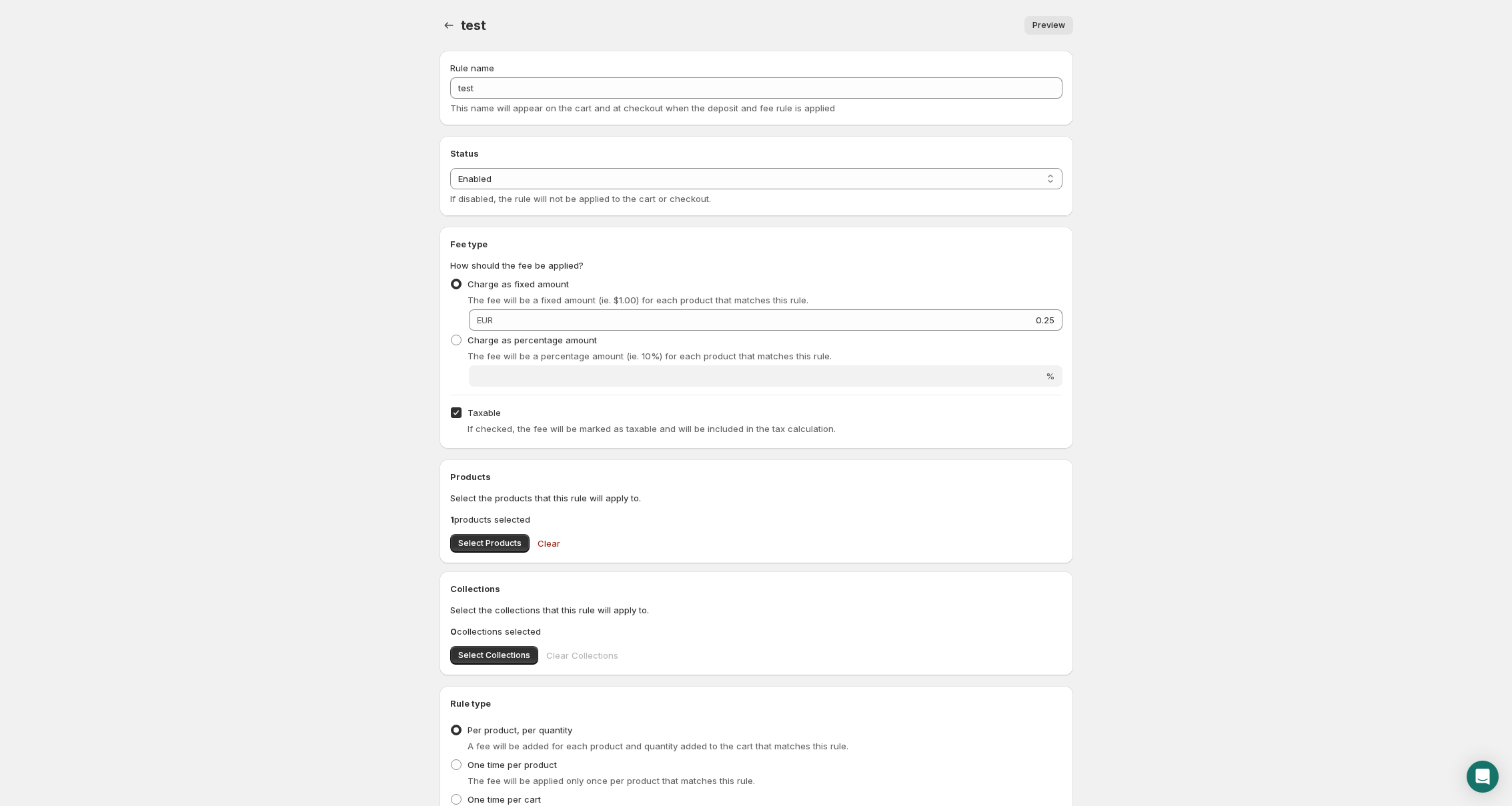
click at [460, 26] on div at bounding box center [450, 24] width 21 height 18
click at [446, 26] on icon "Settings" at bounding box center [448, 25] width 9 height 7
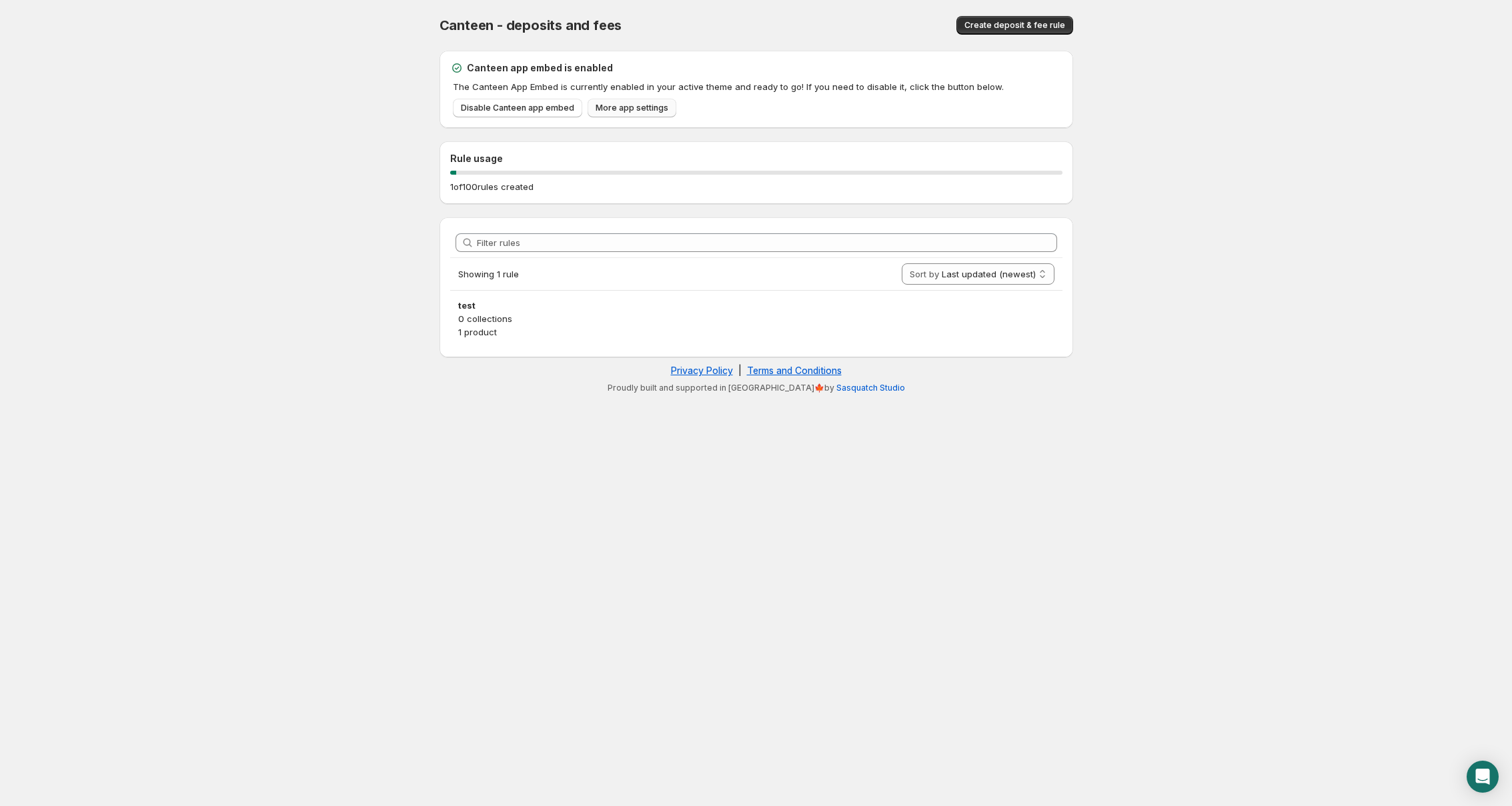
click at [614, 108] on span "More app settings" at bounding box center [631, 108] width 73 height 10
